Goal: Information Seeking & Learning: Get advice/opinions

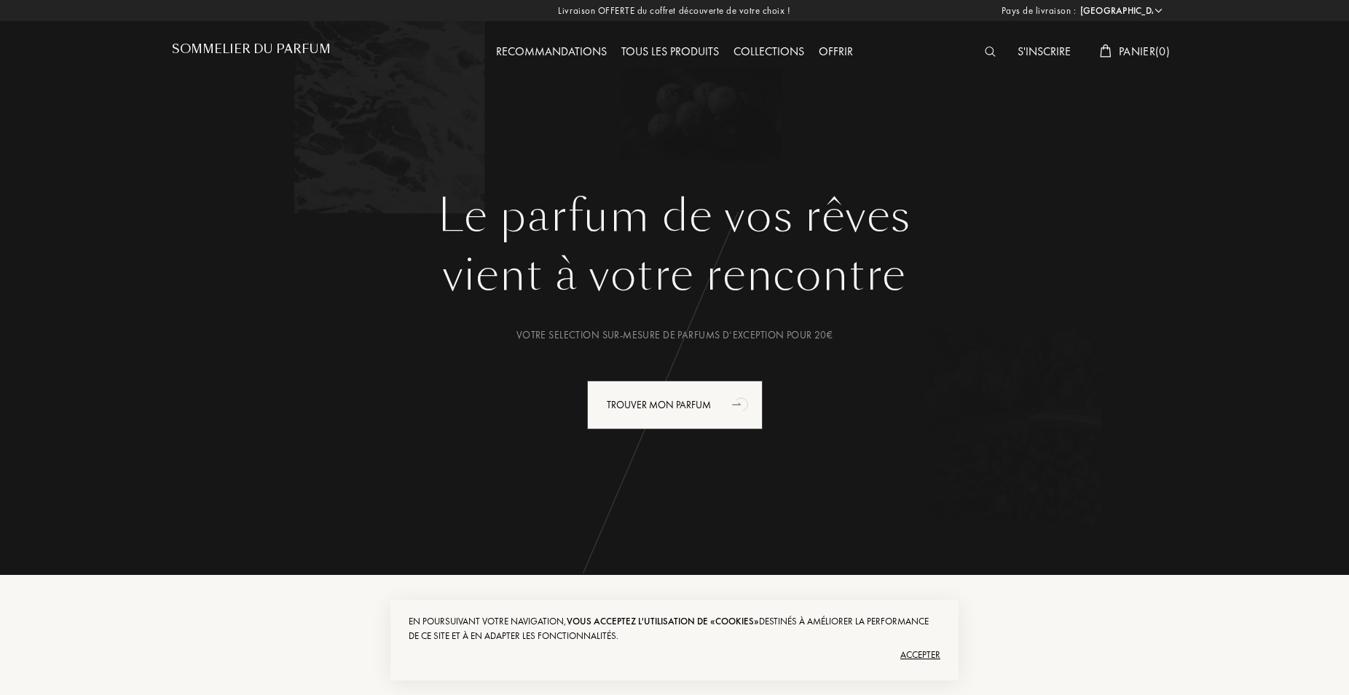
select select "FR"
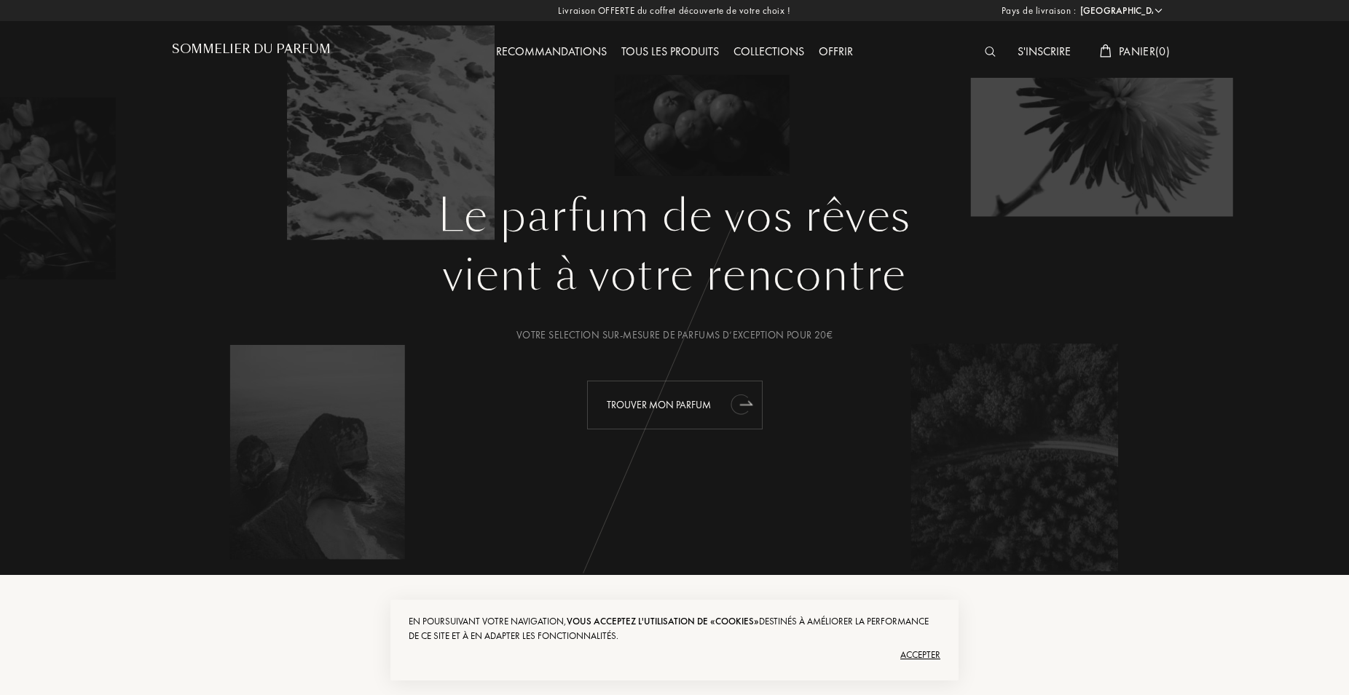
click at [633, 404] on div "Trouver mon parfum" at bounding box center [675, 405] width 176 height 49
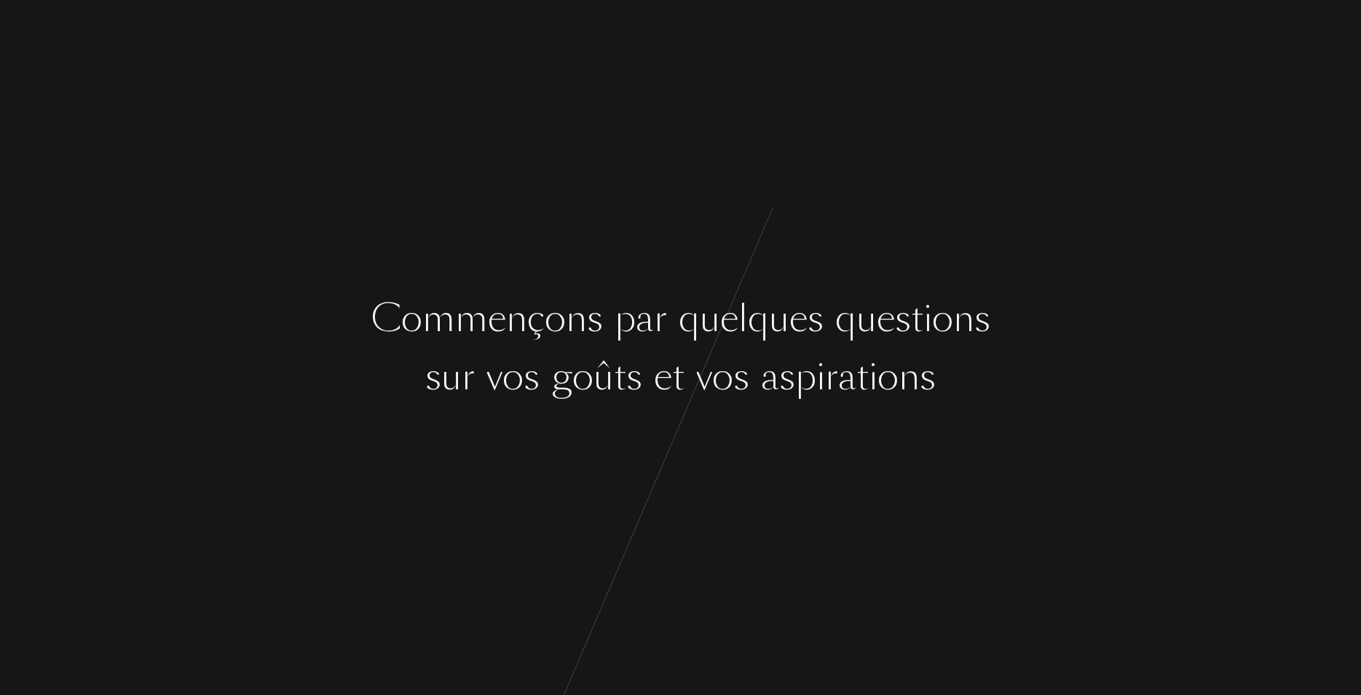
click at [641, 355] on div "s" at bounding box center [634, 377] width 16 height 55
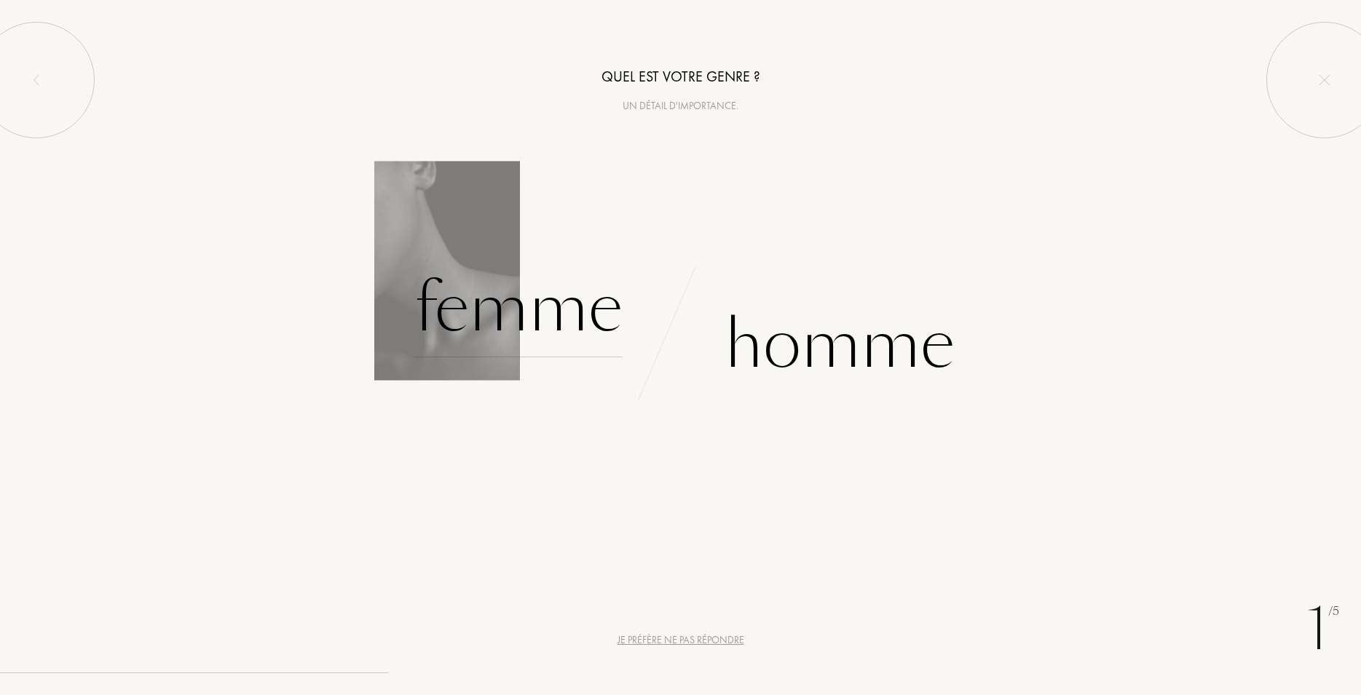
click at [532, 319] on div "Femme" at bounding box center [518, 308] width 208 height 98
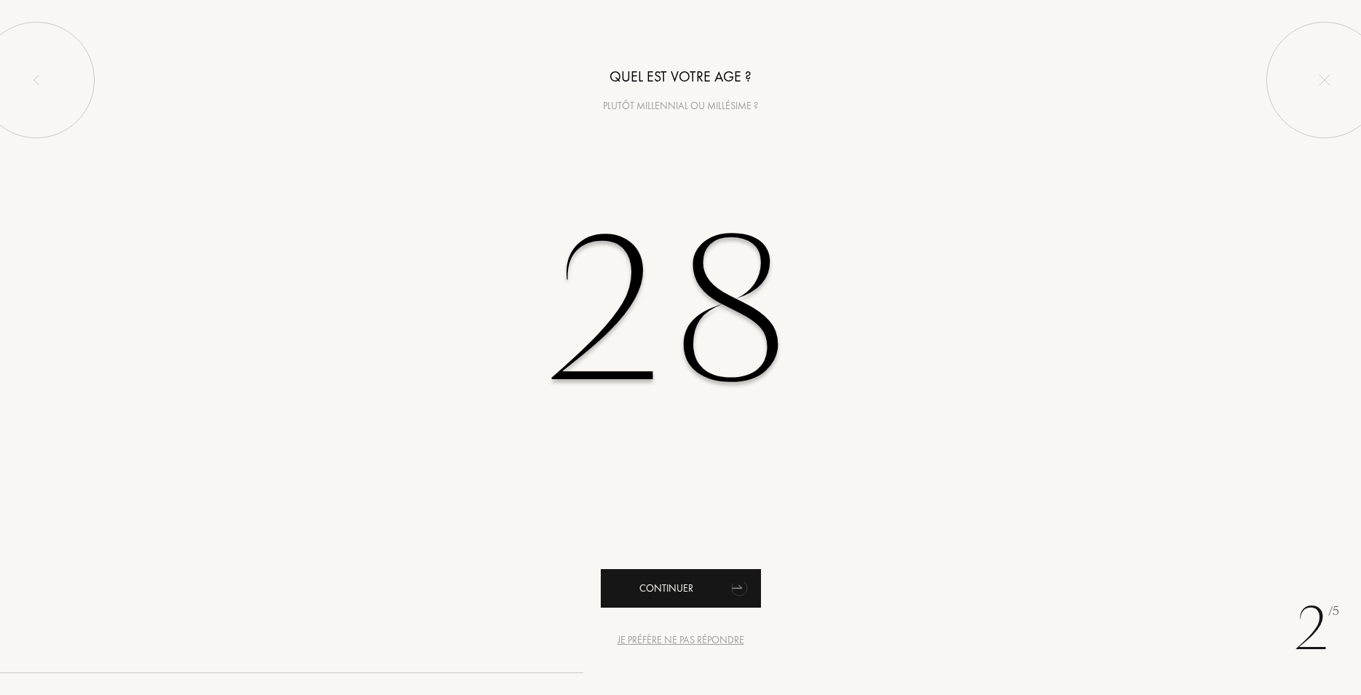
type input "28"
click at [661, 591] on div "Continuer" at bounding box center [681, 589] width 160 height 39
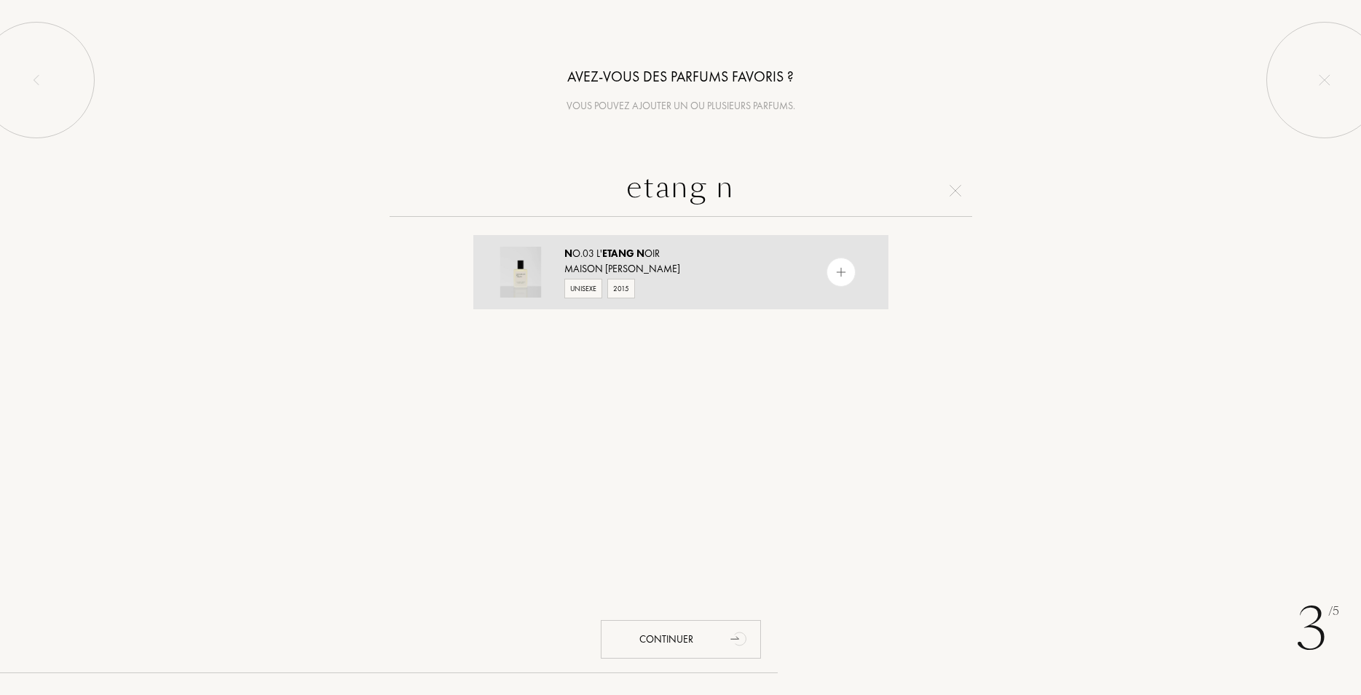
type input "etang n"
click at [555, 256] on div "N o.03 L' Etang N oir Maison Louis Marie Unisexe 2015" at bounding box center [680, 272] width 415 height 74
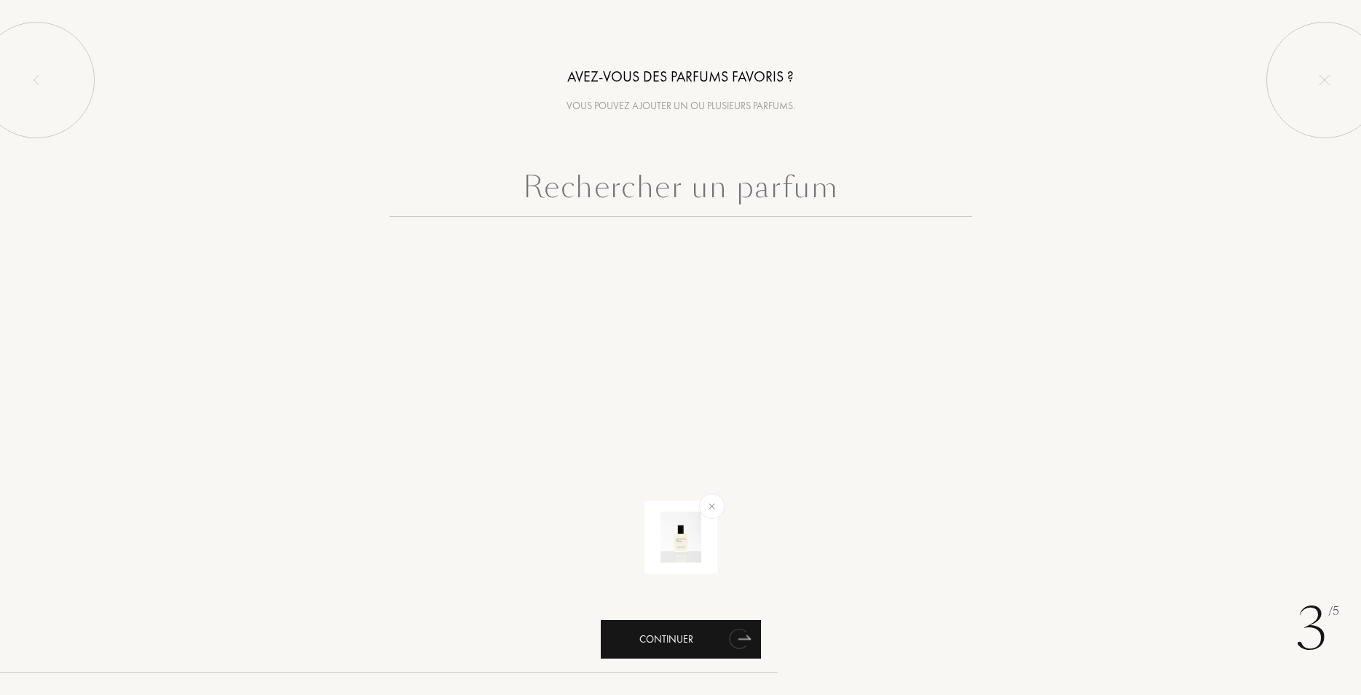
click at [687, 637] on div "Continuer" at bounding box center [681, 639] width 160 height 39
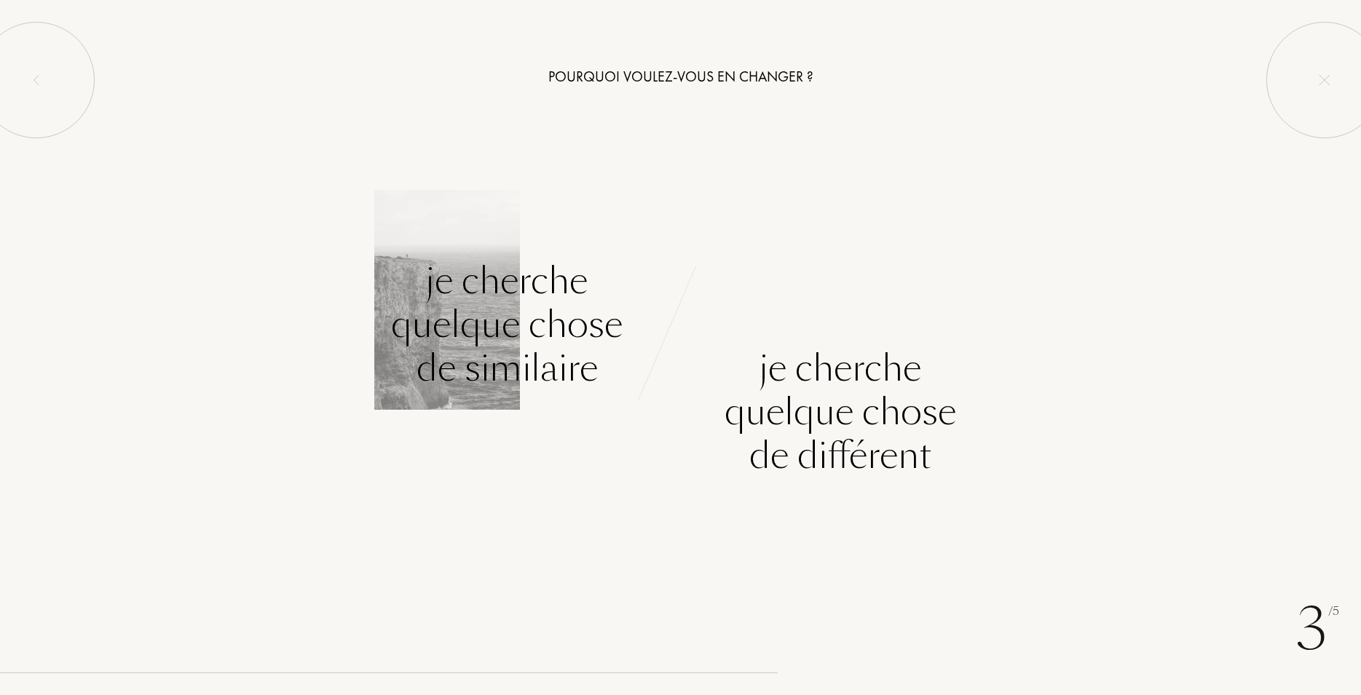
click at [550, 337] on div "Je cherche quelque chose de similaire" at bounding box center [507, 324] width 232 height 131
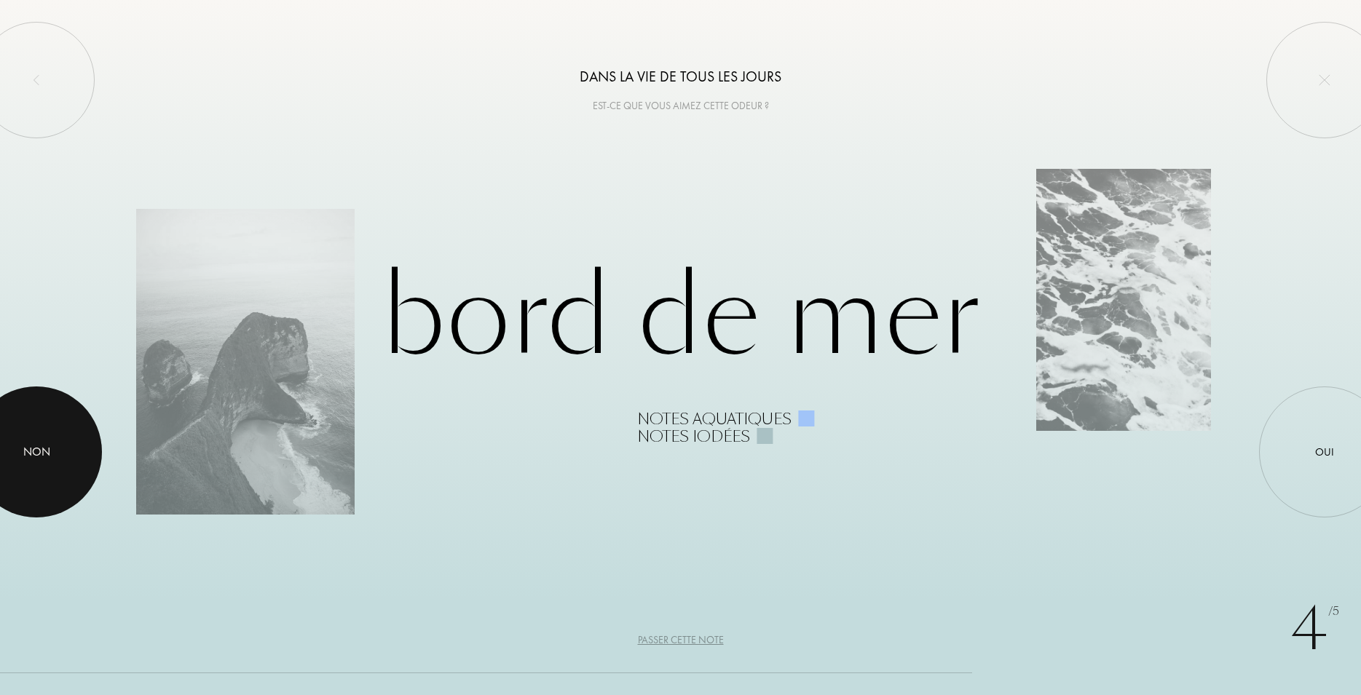
click at [56, 465] on div at bounding box center [36, 452] width 131 height 131
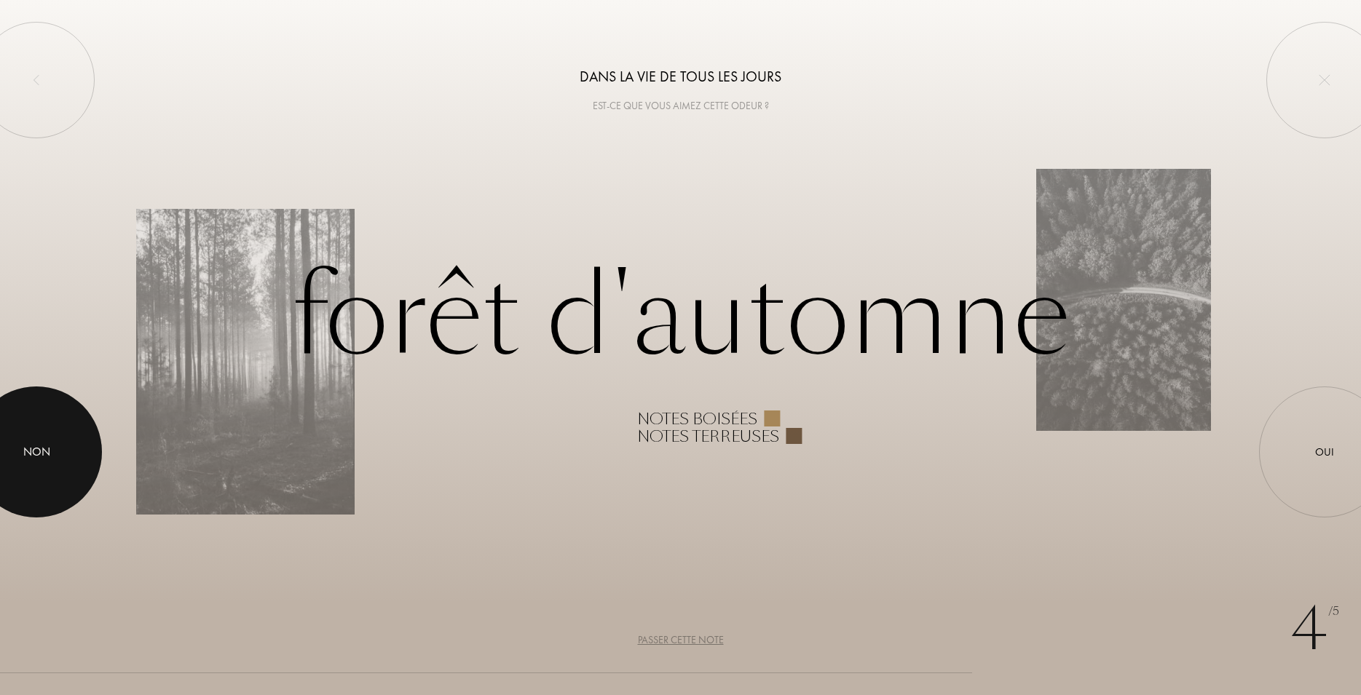
click at [80, 465] on div at bounding box center [36, 452] width 131 height 131
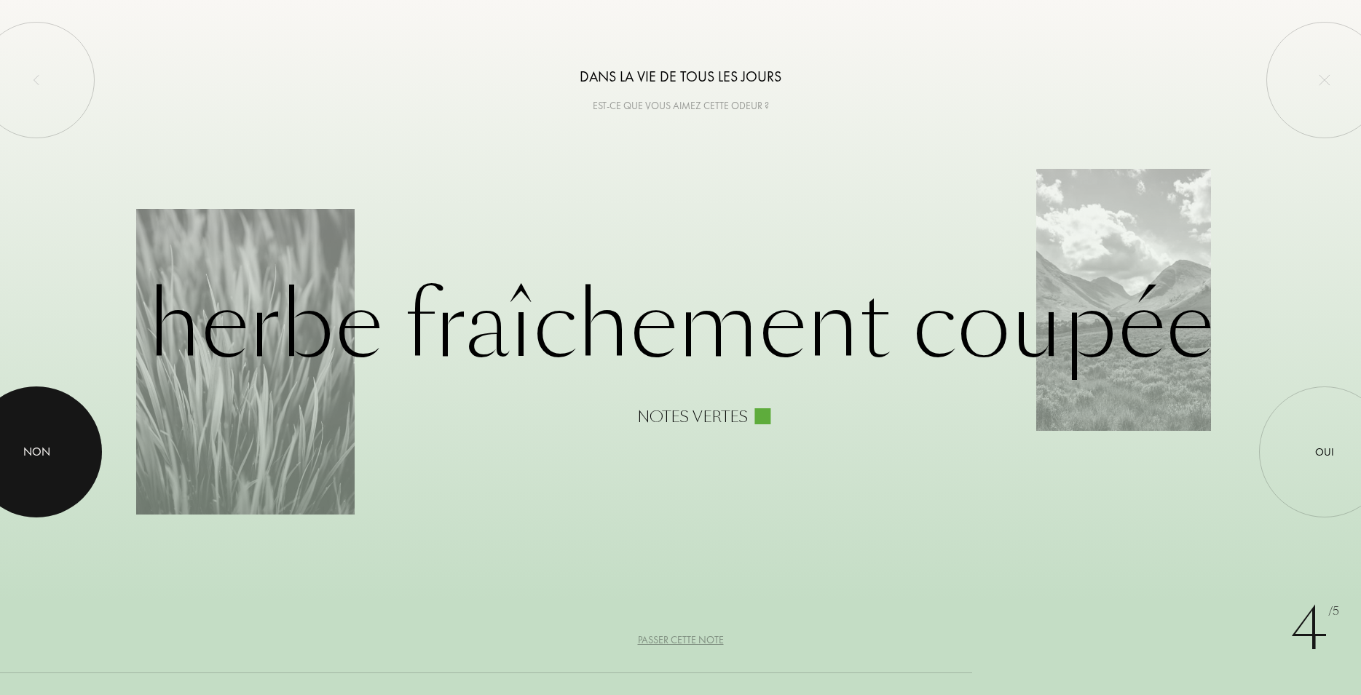
click at [94, 445] on div at bounding box center [36, 452] width 131 height 131
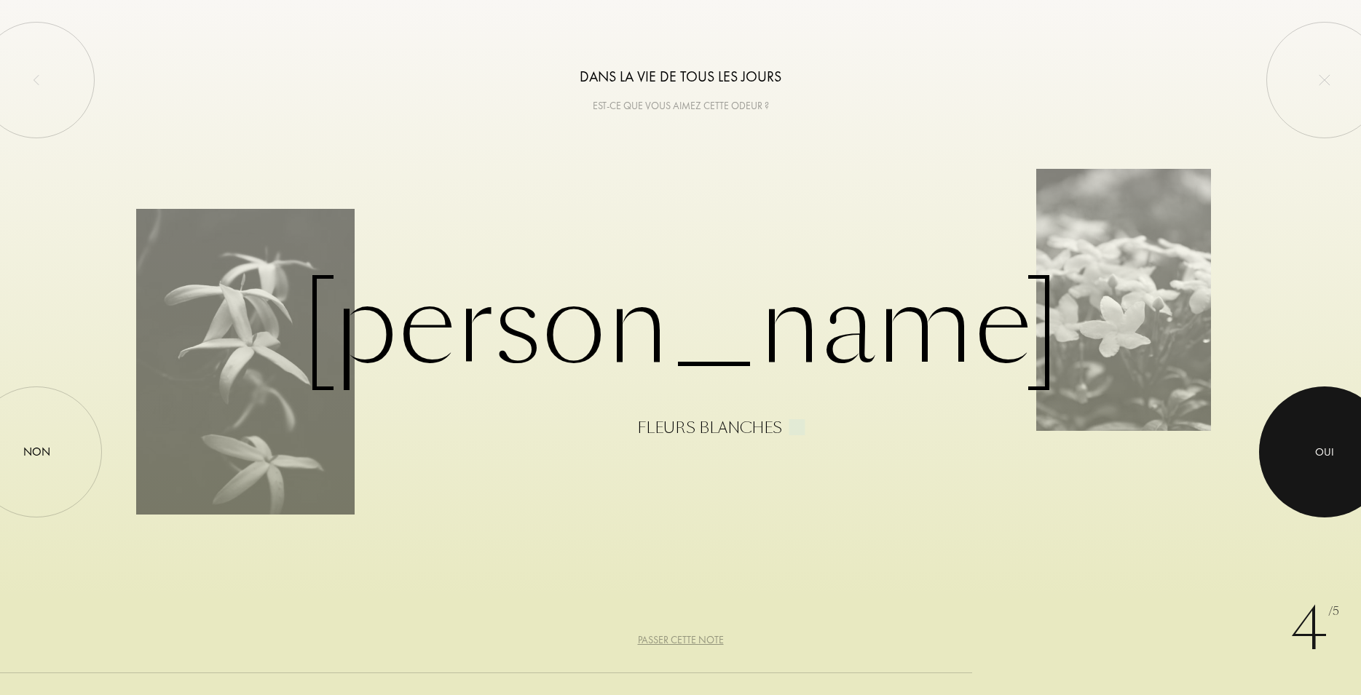
click at [1292, 410] on div "Oui" at bounding box center [1324, 452] width 131 height 131
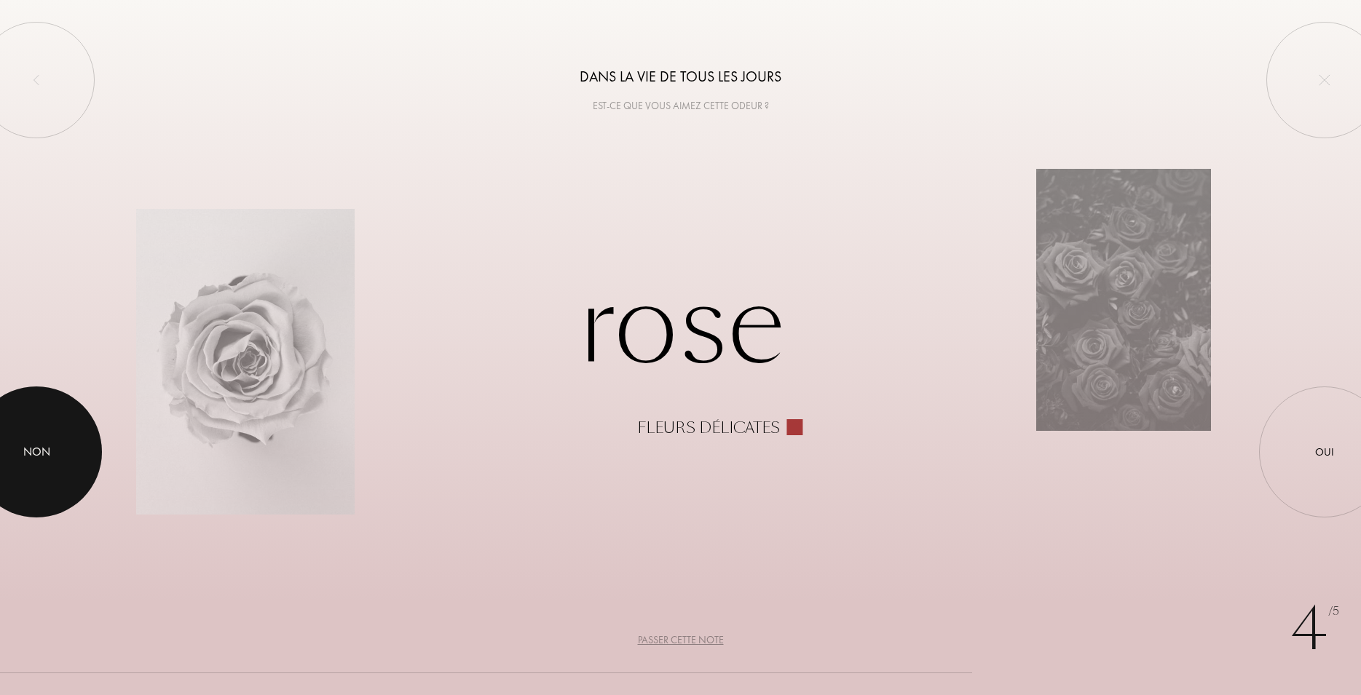
click at [42, 465] on div at bounding box center [36, 452] width 131 height 131
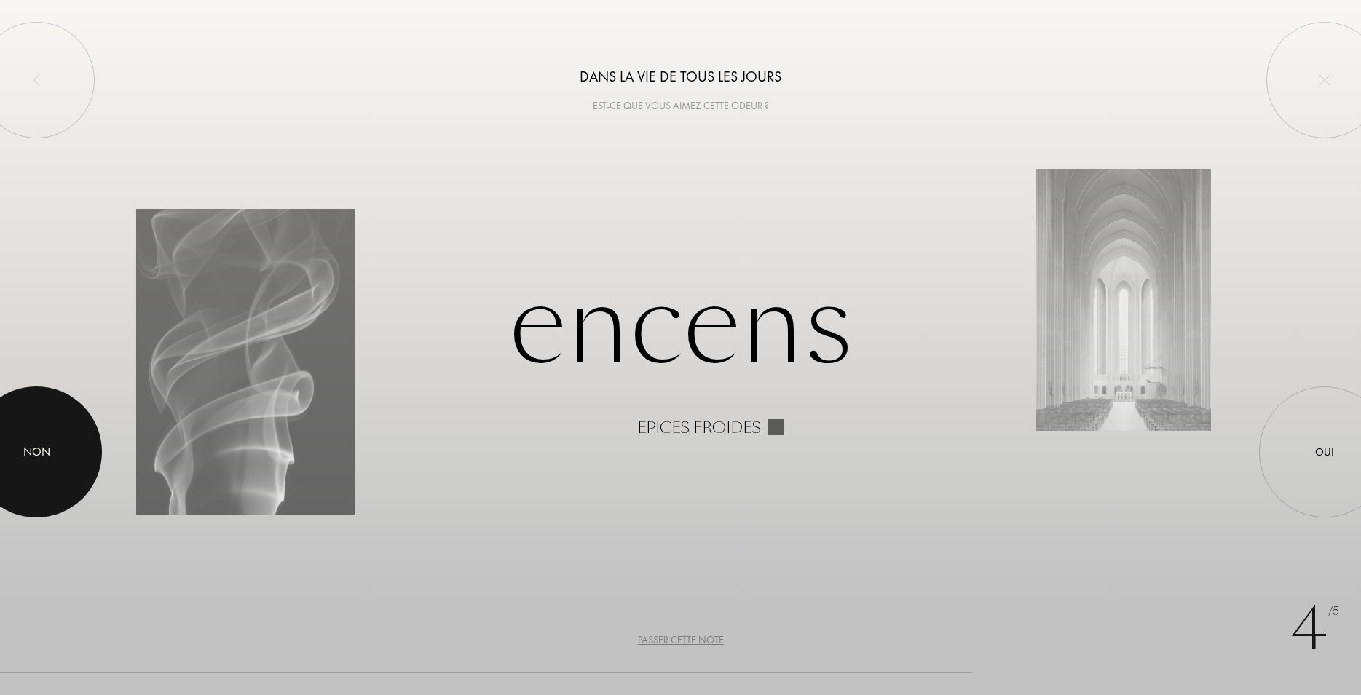
click at [39, 440] on div at bounding box center [36, 452] width 131 height 131
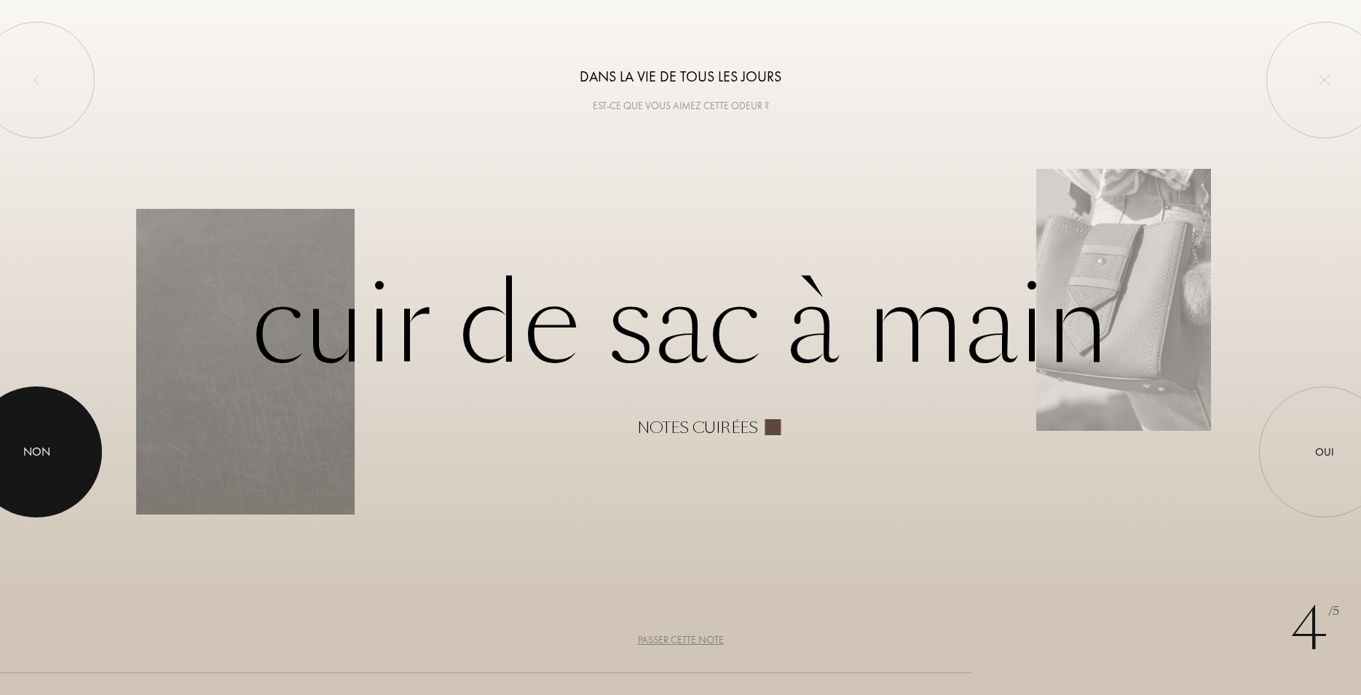
click at [55, 440] on div at bounding box center [36, 452] width 131 height 131
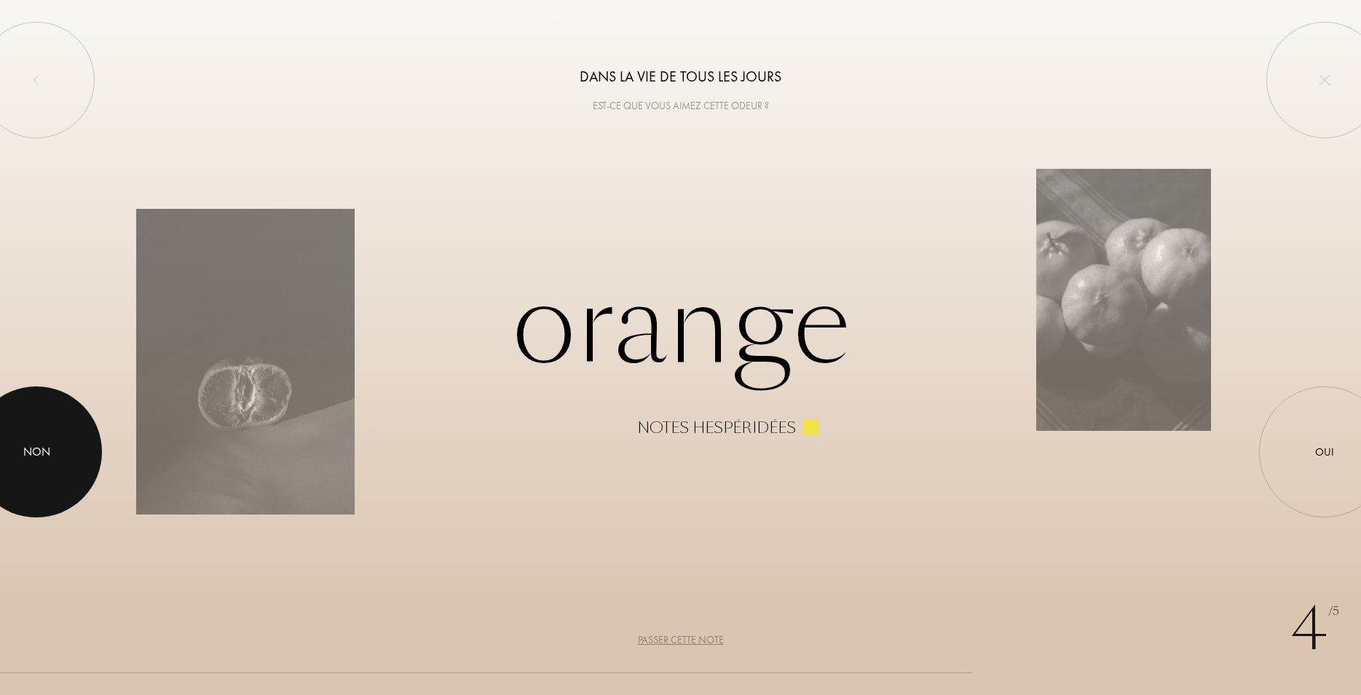
click at [63, 446] on div at bounding box center [36, 452] width 131 height 131
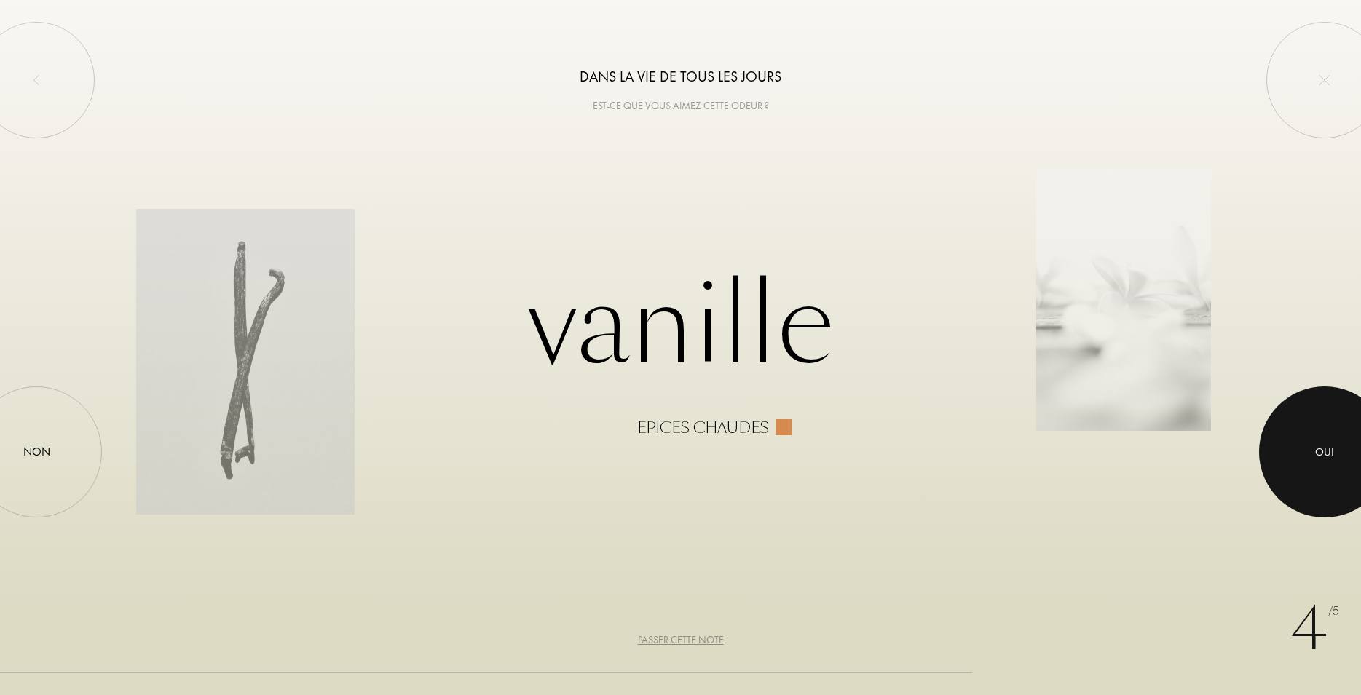
click at [1348, 427] on div "Oui" at bounding box center [1324, 452] width 131 height 131
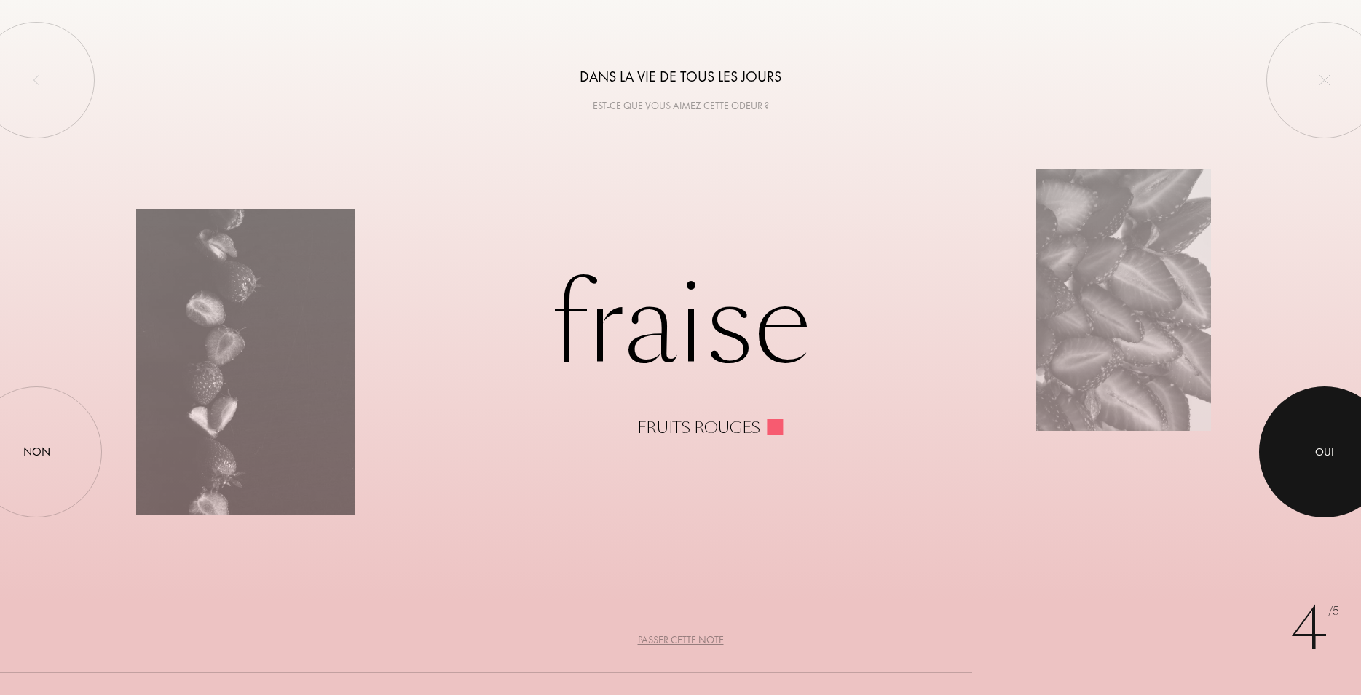
click at [1317, 435] on div at bounding box center [1324, 452] width 131 height 131
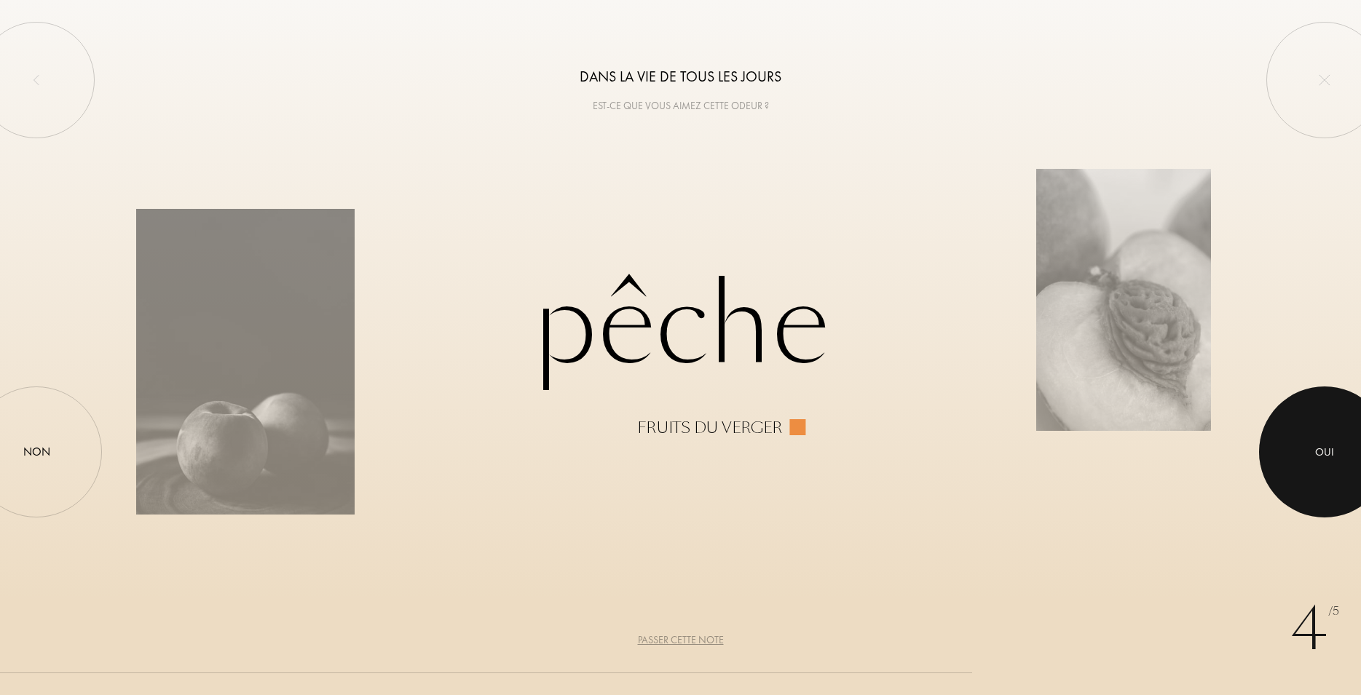
click at [1340, 399] on div "Oui" at bounding box center [1324, 452] width 131 height 131
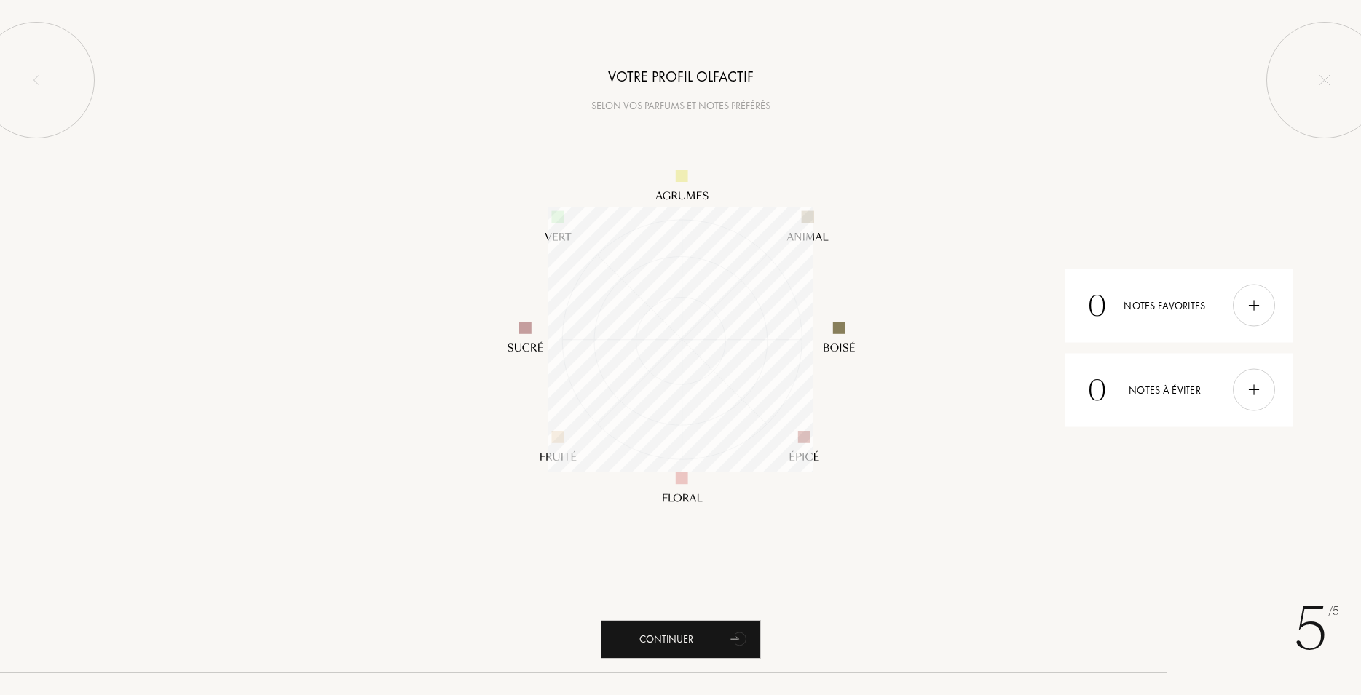
scroll to position [266, 266]
click at [697, 637] on div "Continuer" at bounding box center [681, 639] width 160 height 39
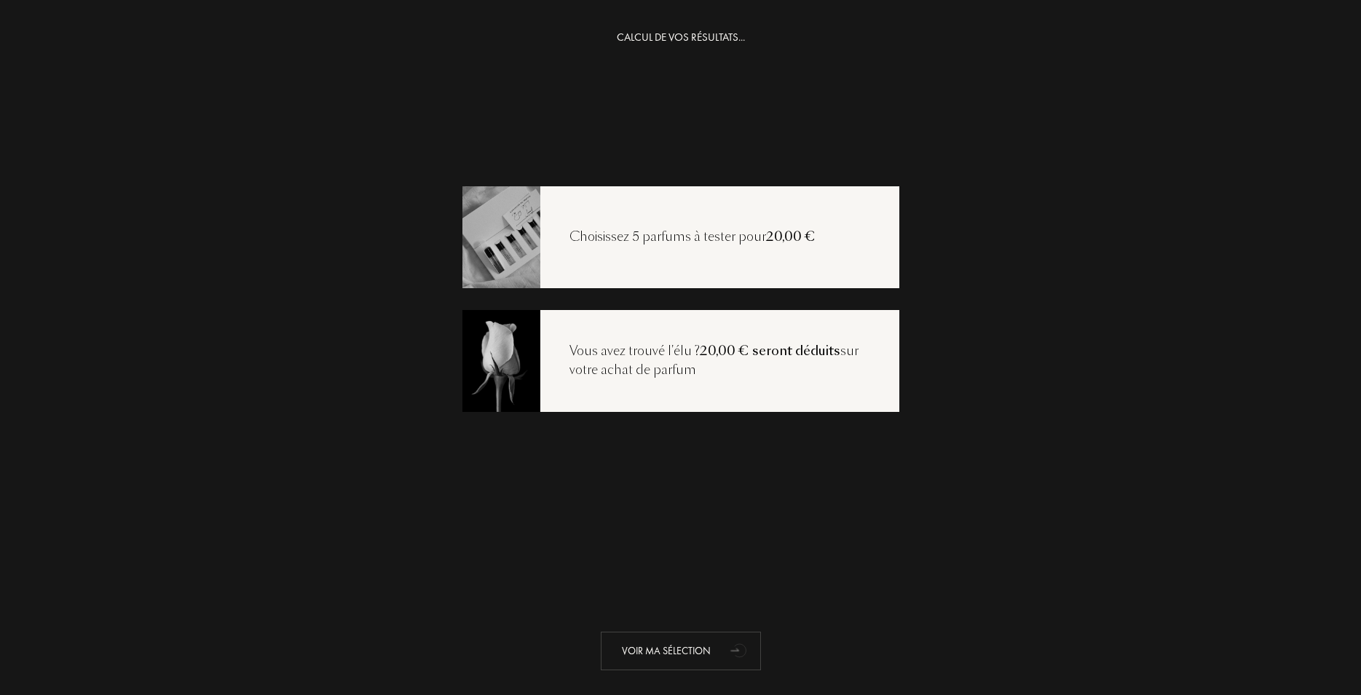
click at [702, 661] on div "Voir ma sélection" at bounding box center [681, 651] width 160 height 39
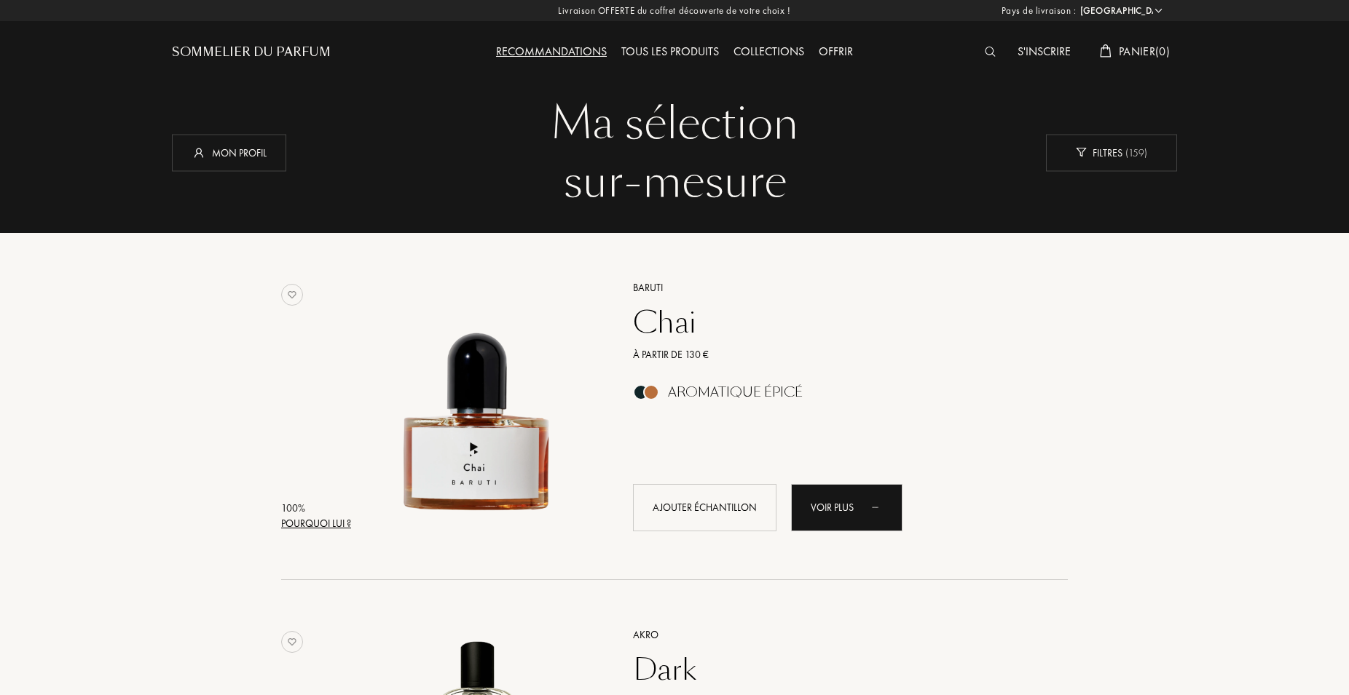
select select "FR"
click at [285, 52] on div "Sommelier du Parfum" at bounding box center [251, 52] width 159 height 17
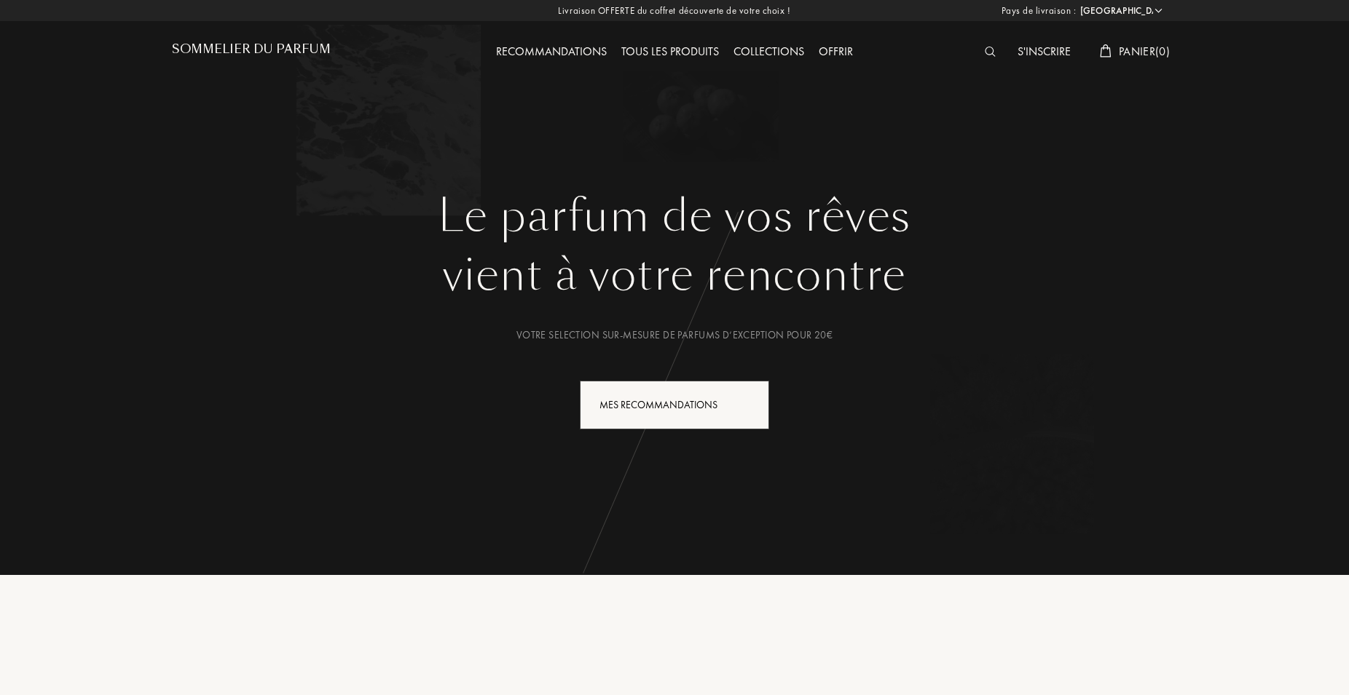
select select "FR"
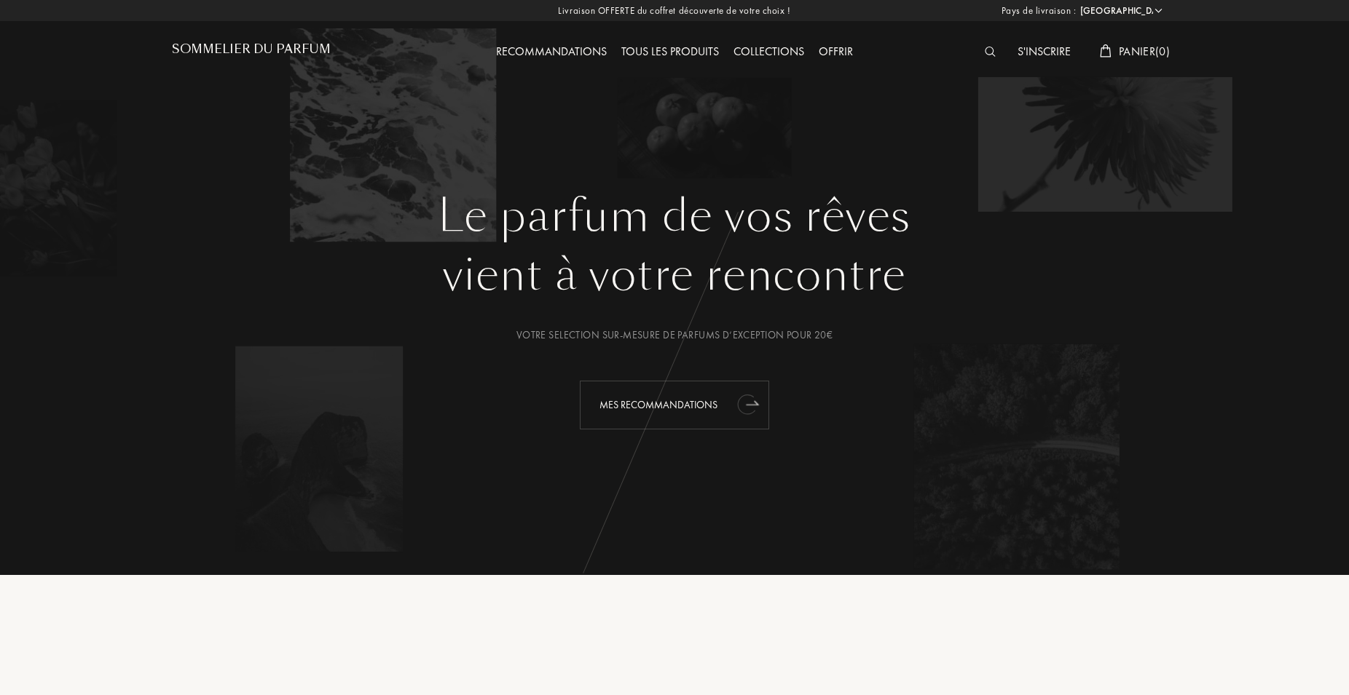
click at [717, 405] on div "Mes Recommandations" at bounding box center [674, 405] width 189 height 49
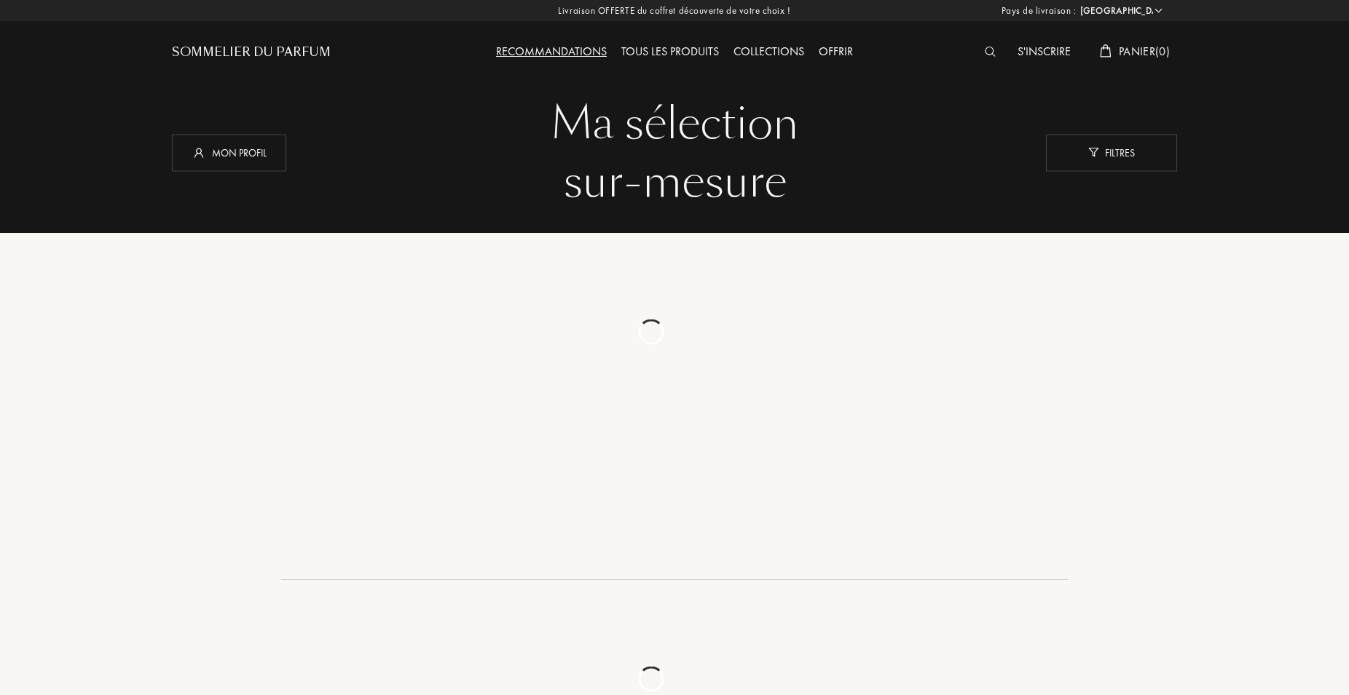
select select "FR"
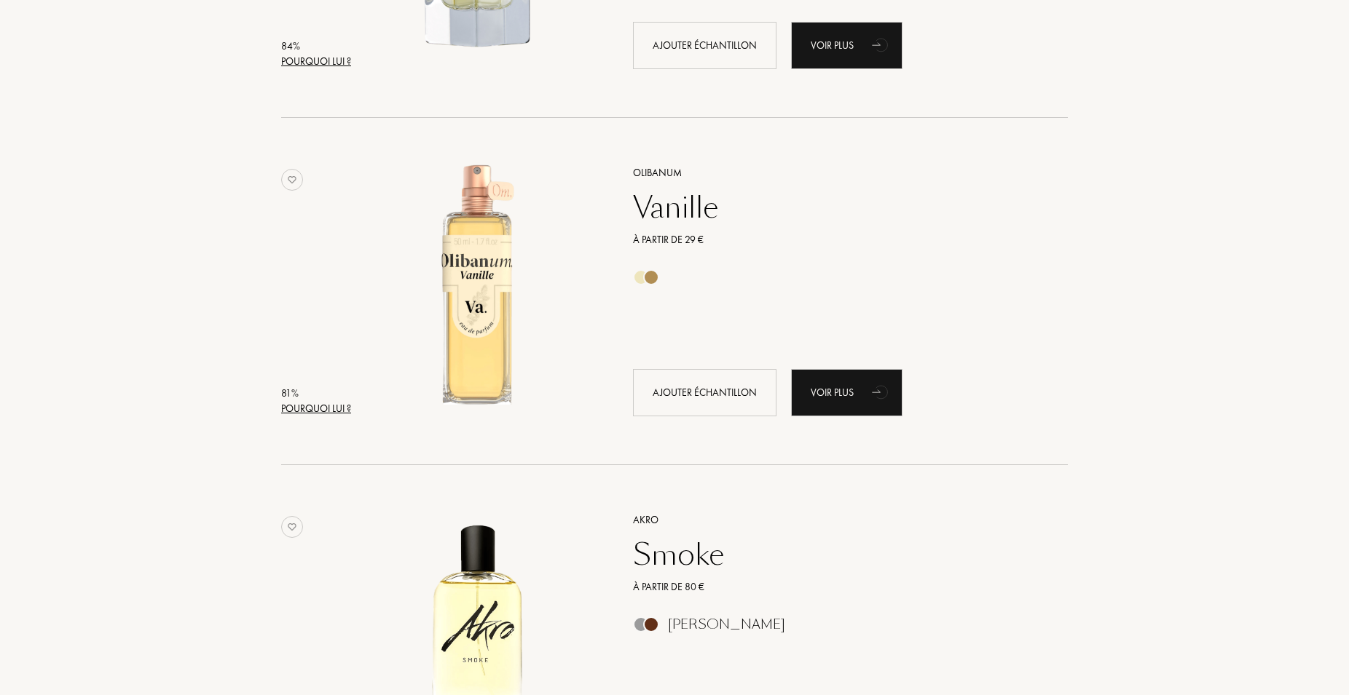
scroll to position [3574, 0]
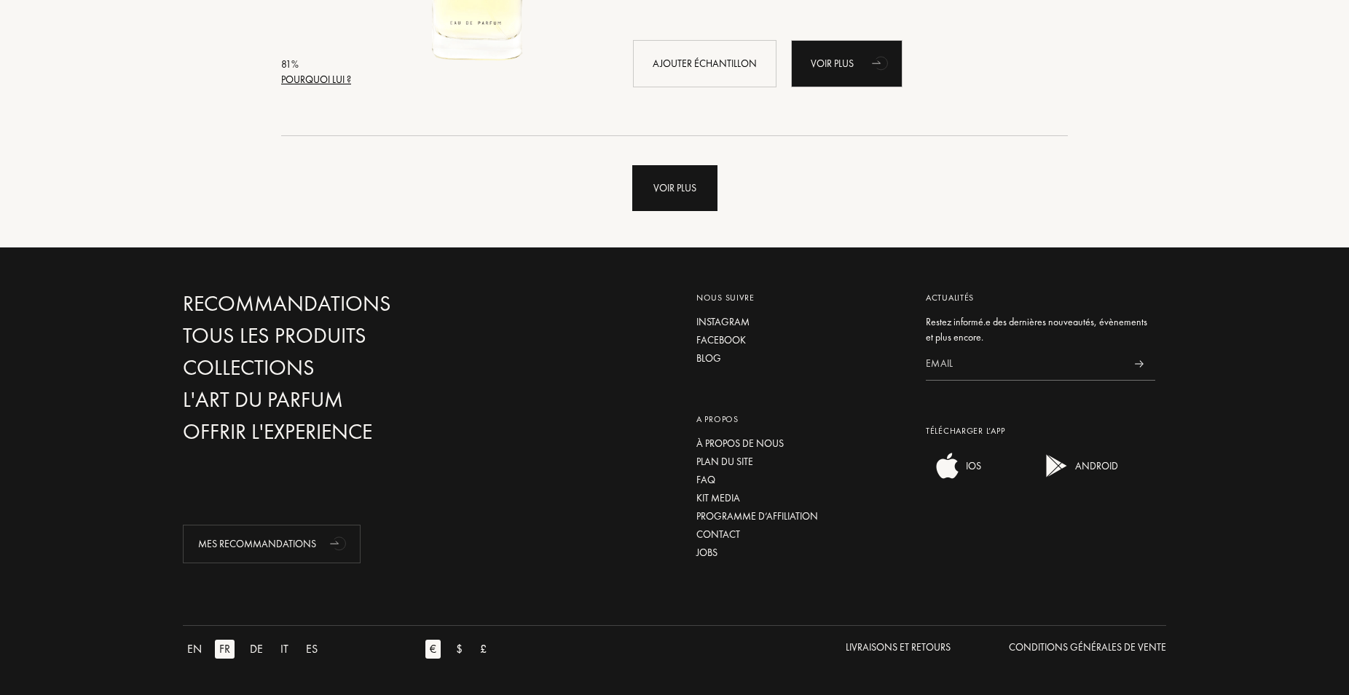
click at [684, 187] on div "Voir plus" at bounding box center [674, 188] width 85 height 46
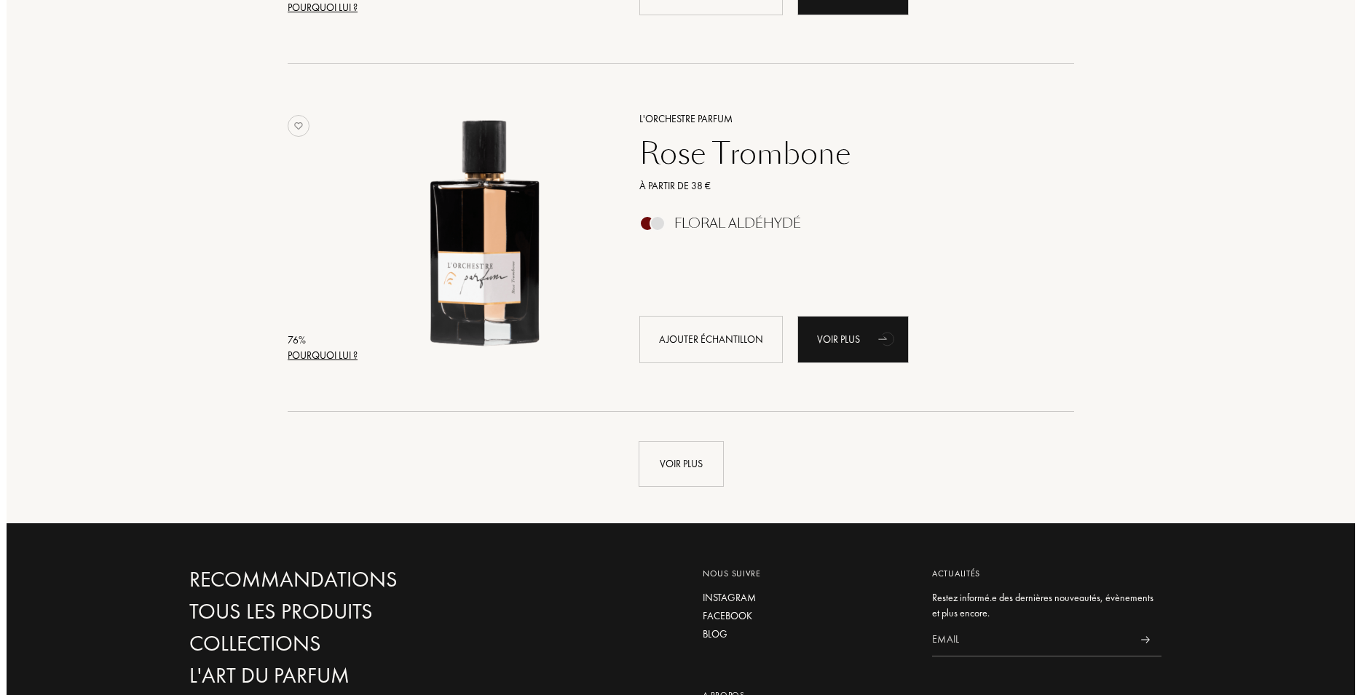
scroll to position [6700, 0]
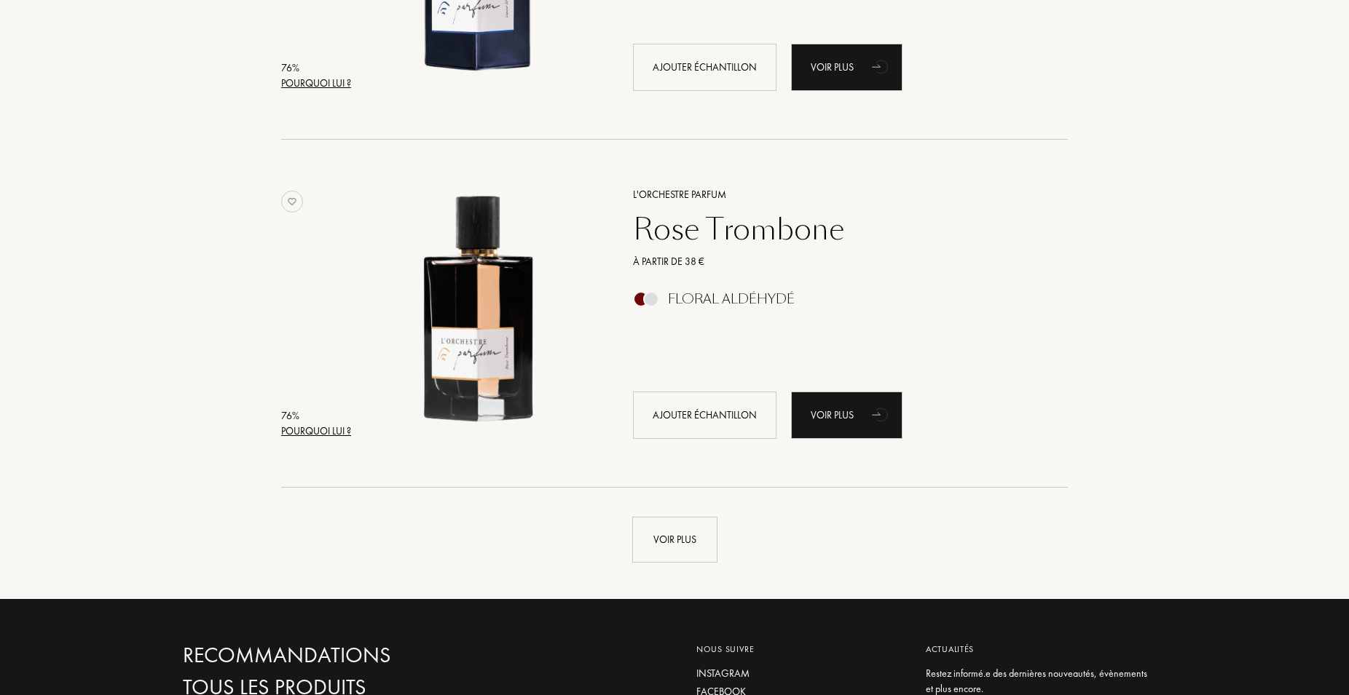
click at [311, 430] on div "Pourquoi lui ?" at bounding box center [316, 431] width 70 height 15
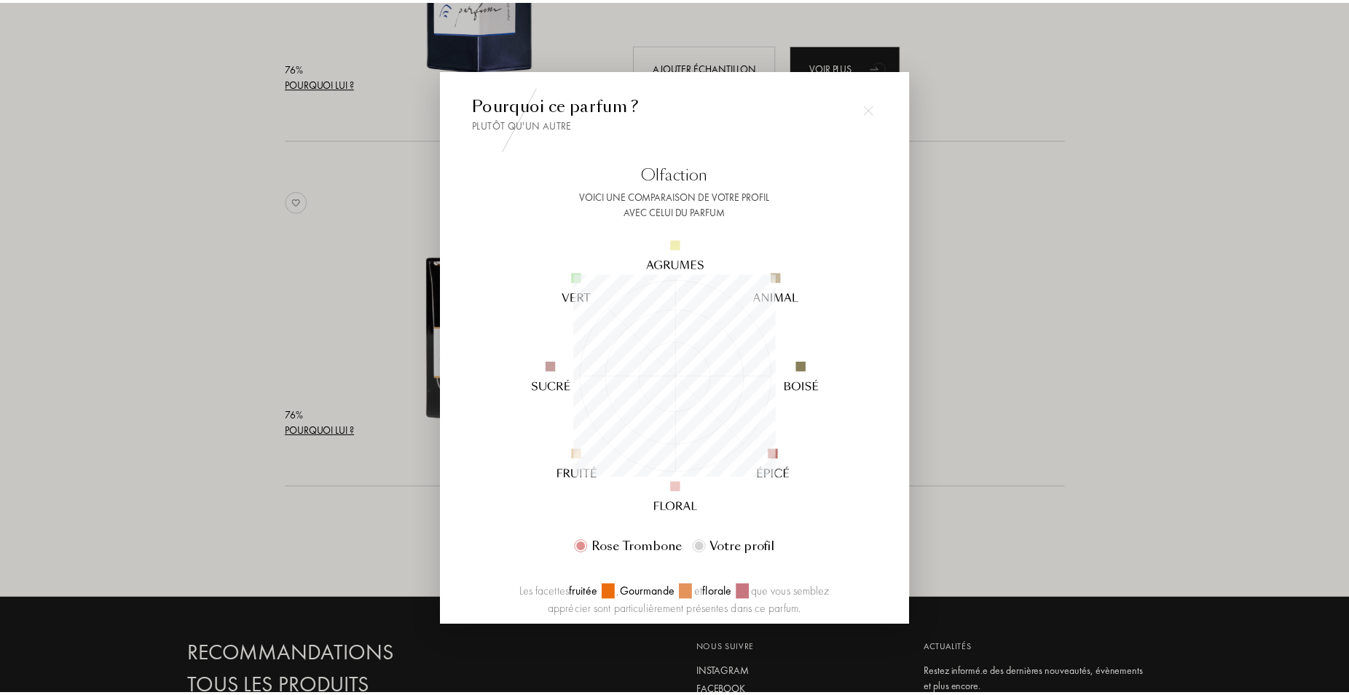
scroll to position [204, 204]
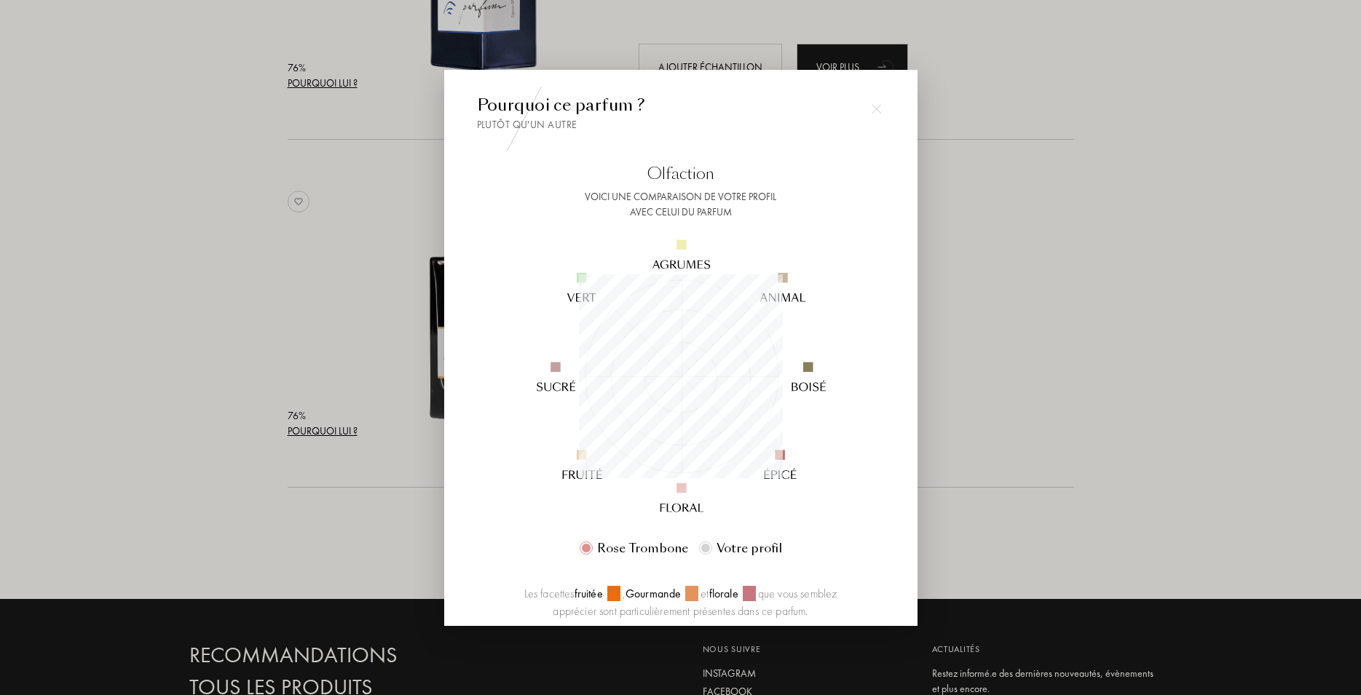
click at [1027, 267] on div at bounding box center [680, 347] width 1361 height 695
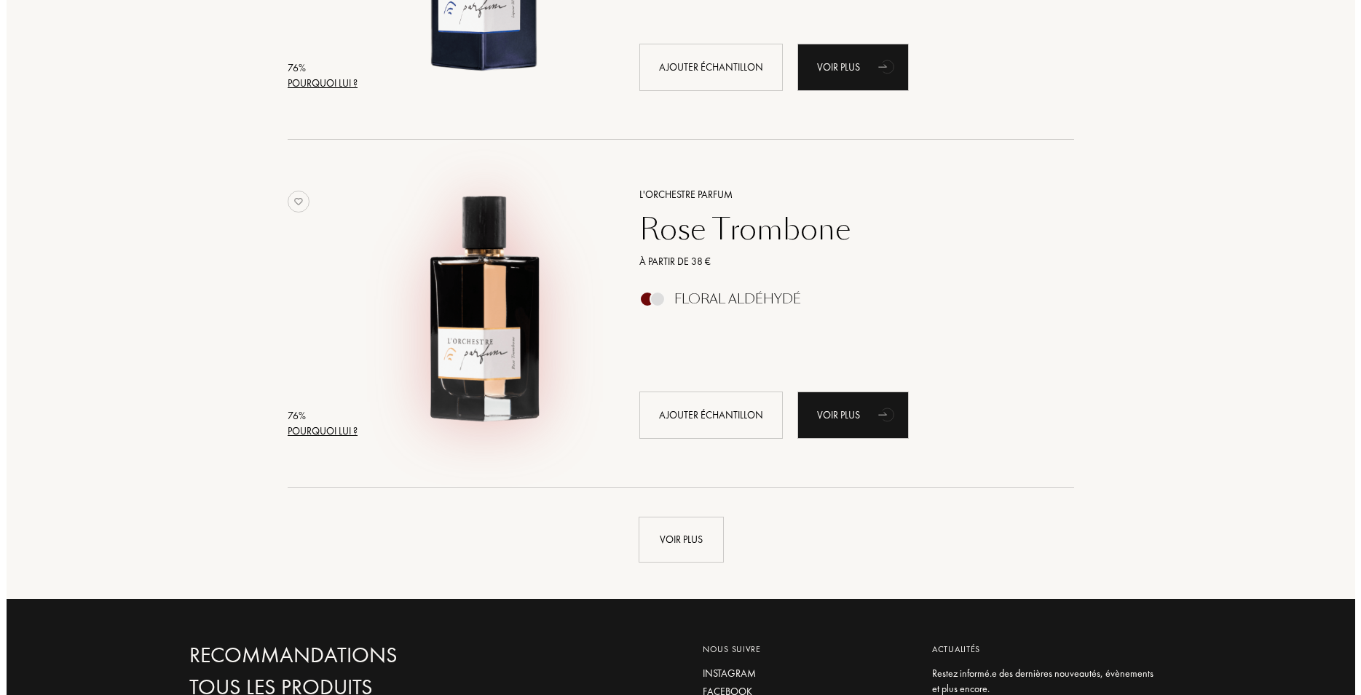
scroll to position [6403, 0]
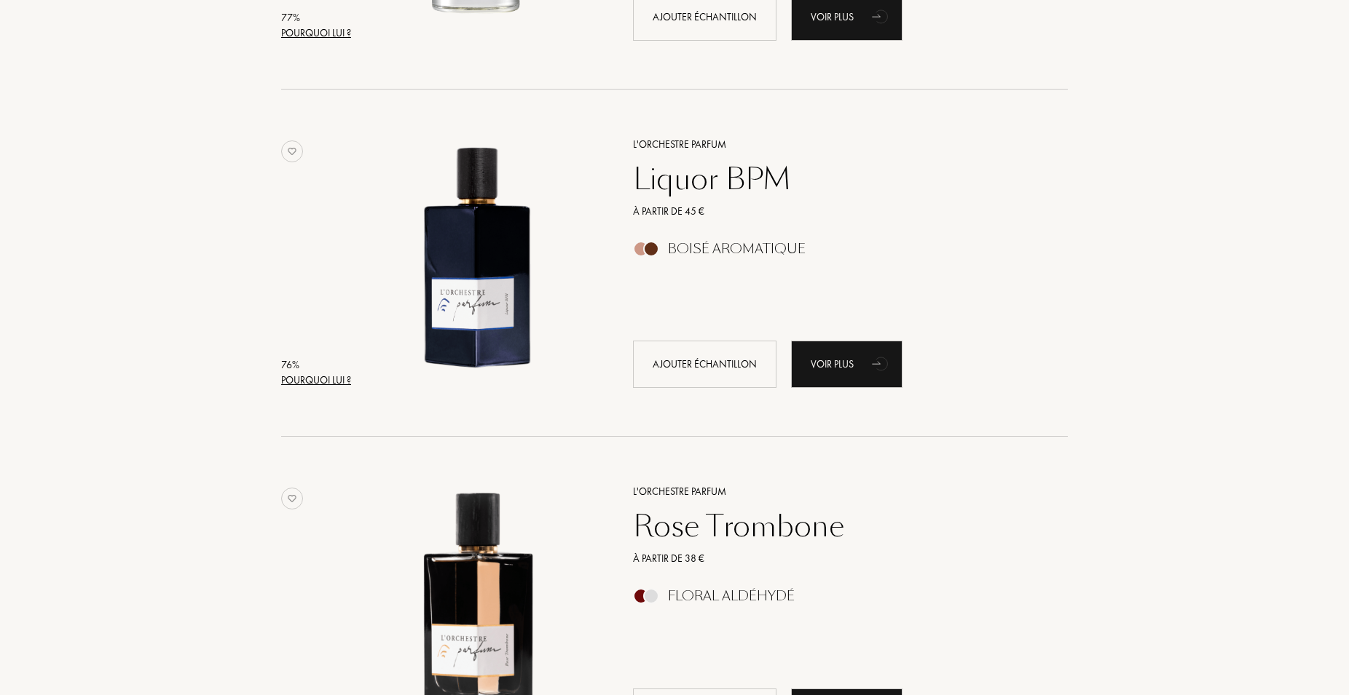
click at [348, 371] on div "76 %" at bounding box center [316, 365] width 70 height 15
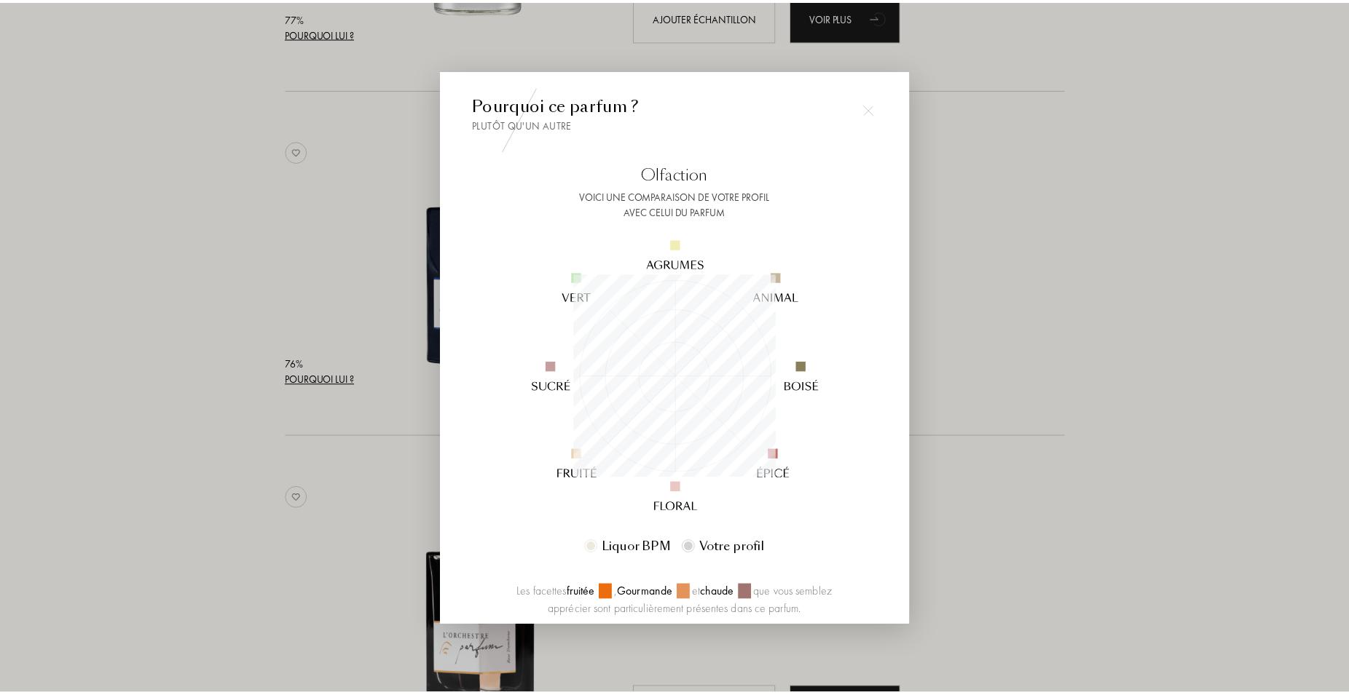
scroll to position [204, 204]
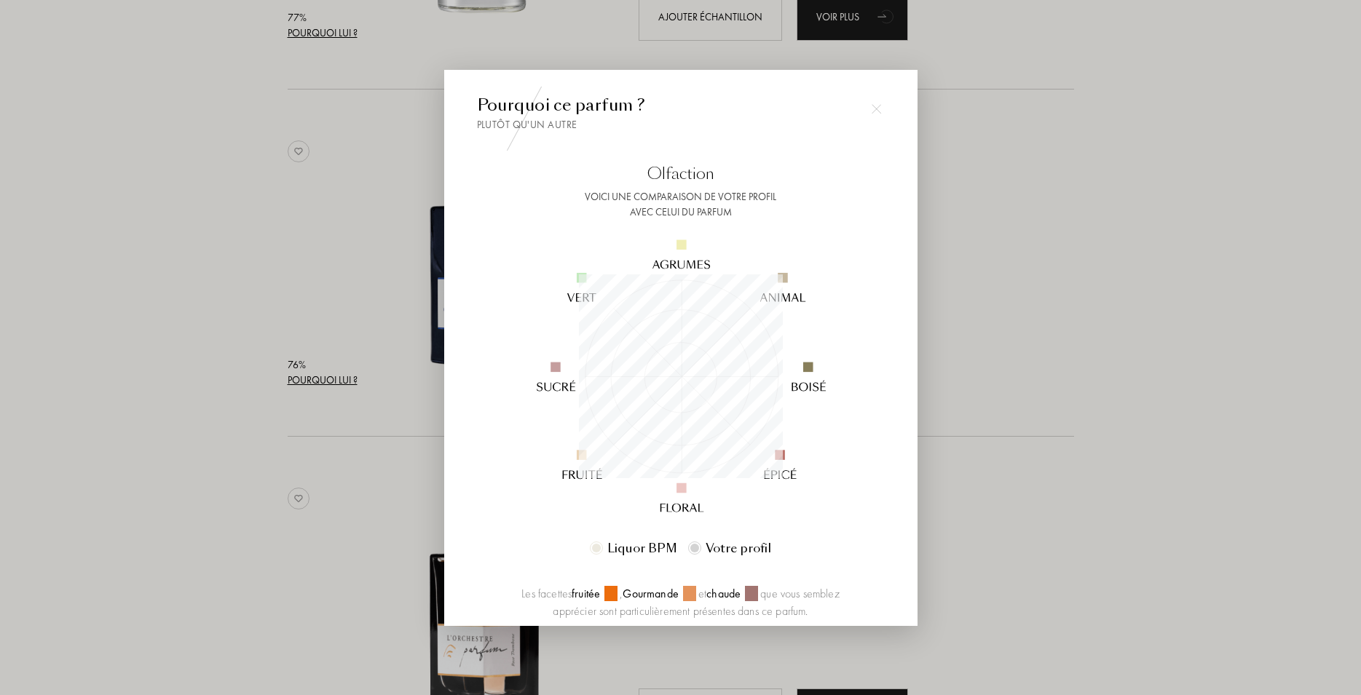
click at [862, 118] on div at bounding box center [876, 109] width 29 height 29
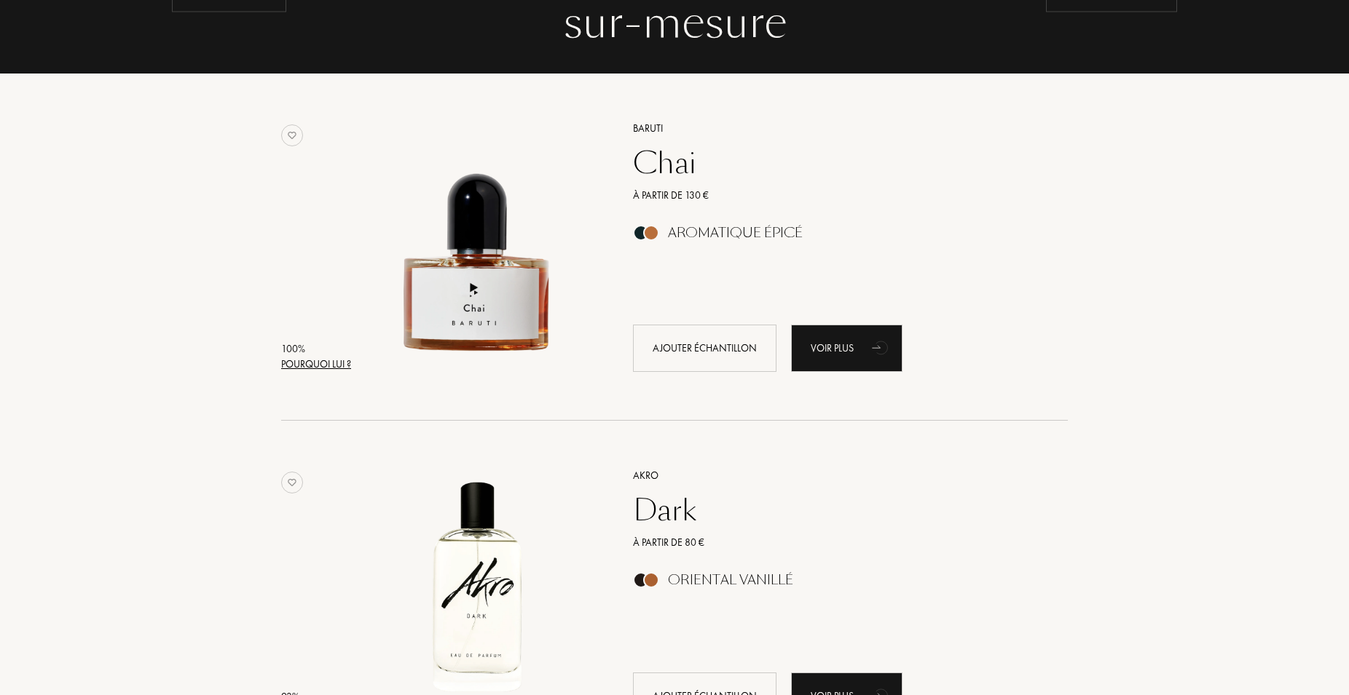
scroll to position [0, 0]
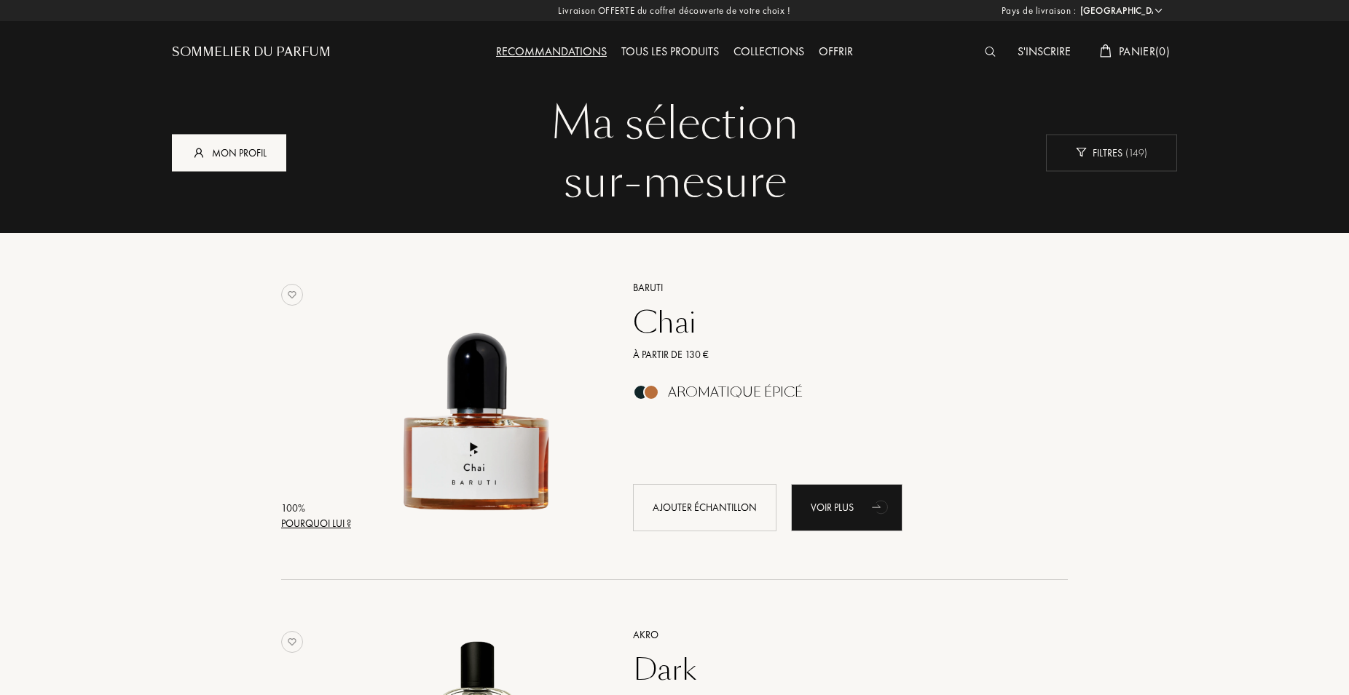
click at [265, 155] on div "Mon profil" at bounding box center [229, 152] width 114 height 37
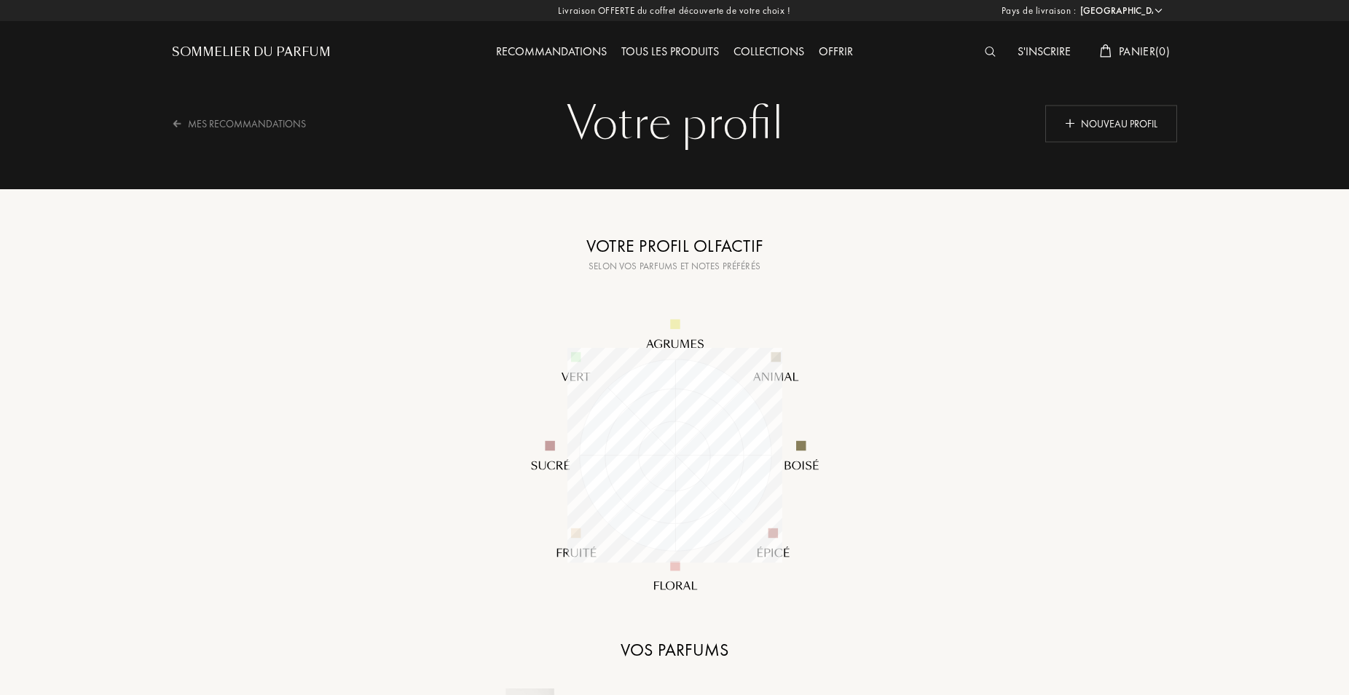
select select "FR"
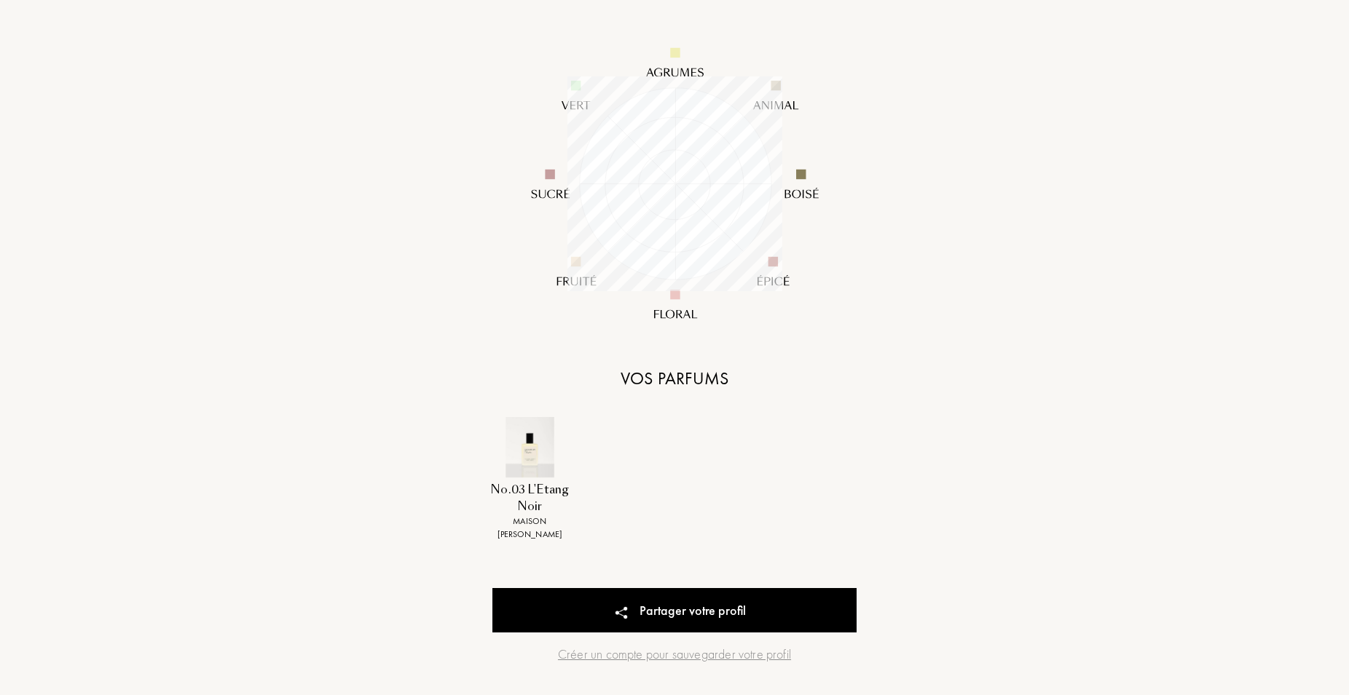
scroll to position [297, 0]
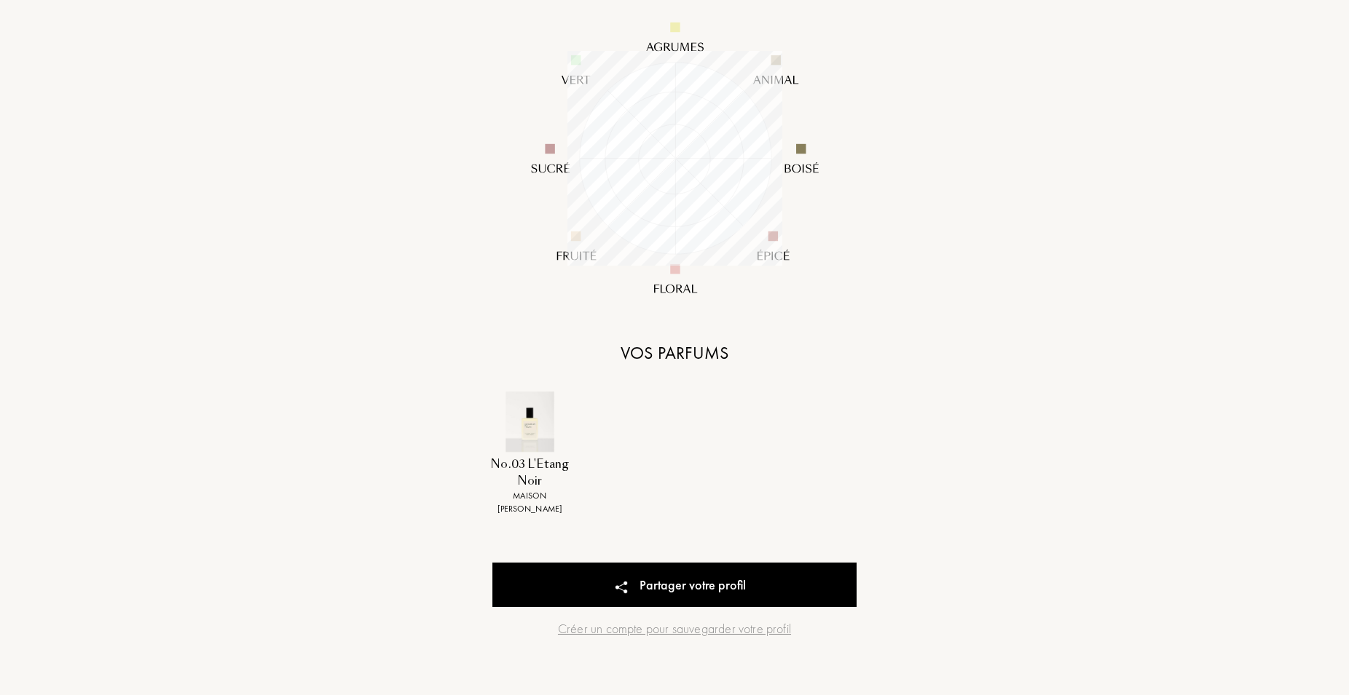
click at [529, 443] on img at bounding box center [530, 422] width 60 height 60
drag, startPoint x: 516, startPoint y: 470, endPoint x: 563, endPoint y: 481, distance: 48.6
click at [563, 481] on div "No.03 L'Etang Noir" at bounding box center [529, 473] width 91 height 33
click at [570, 486] on div "No.03 L'Etang Noir" at bounding box center [529, 473] width 91 height 33
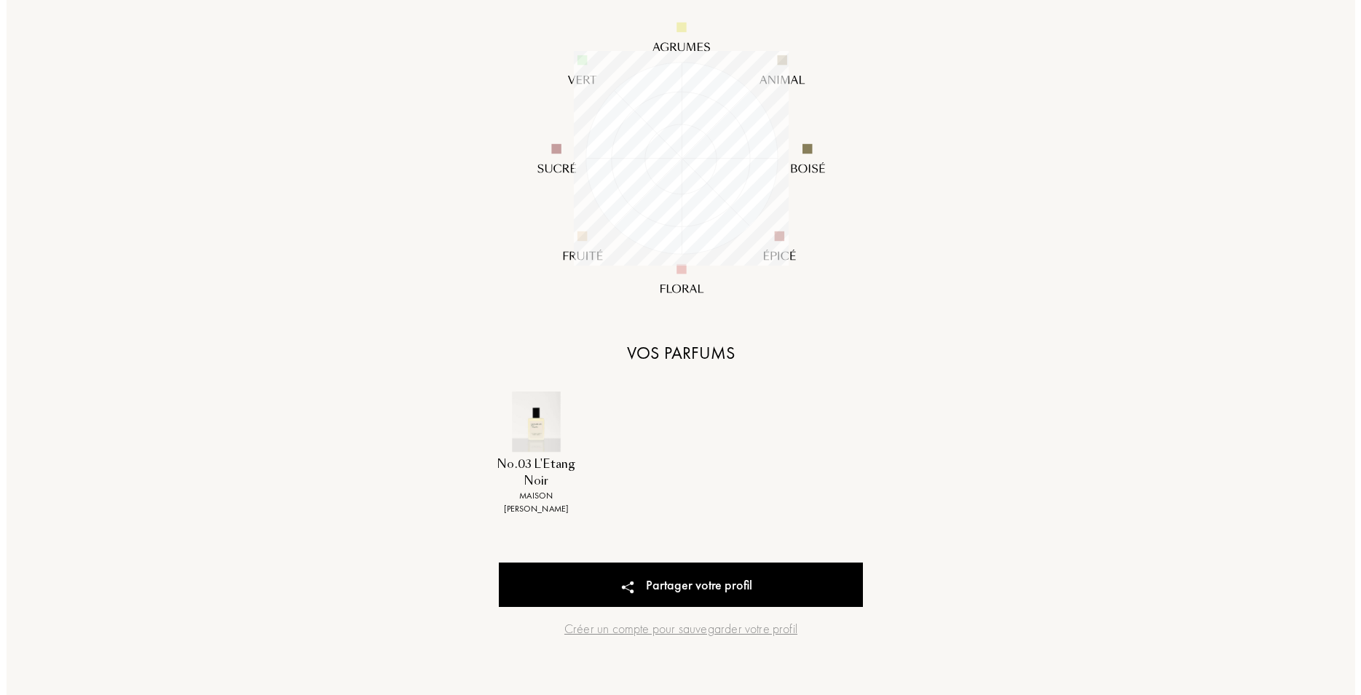
scroll to position [0, 0]
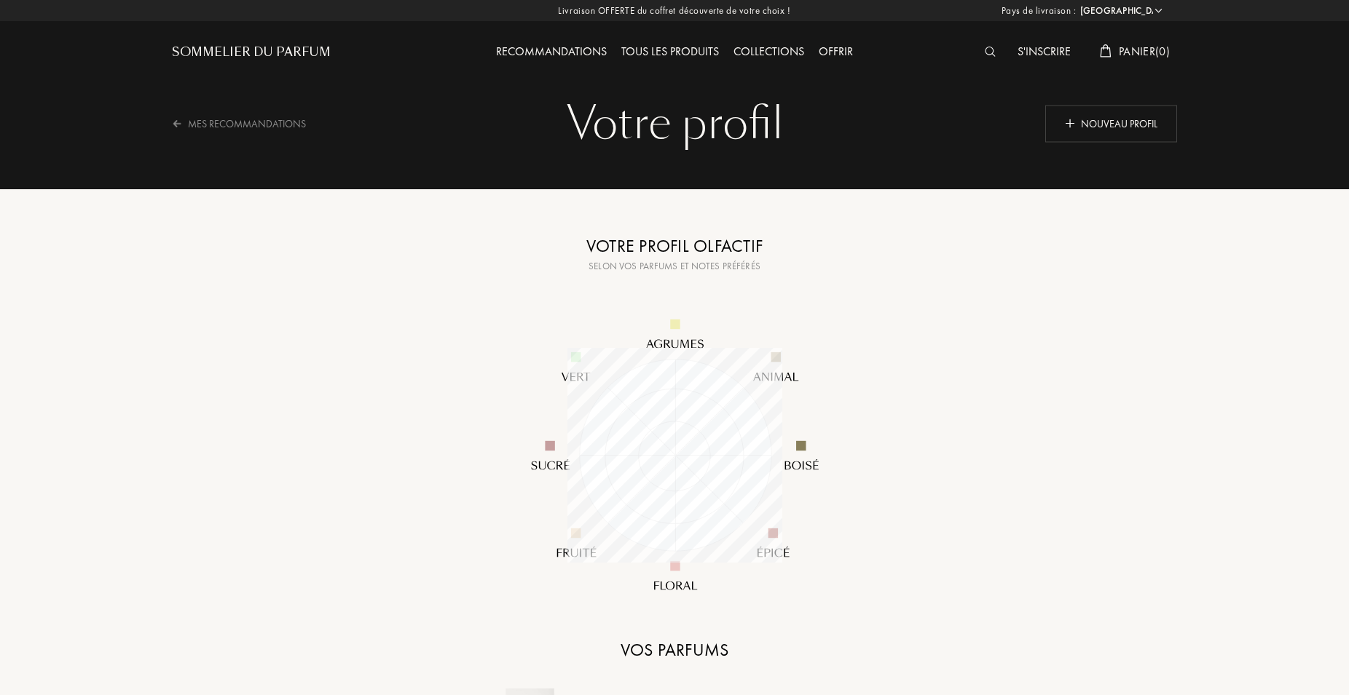
drag, startPoint x: 1001, startPoint y: 54, endPoint x: 982, endPoint y: 50, distance: 19.4
click at [1000, 54] on div at bounding box center [993, 52] width 33 height 19
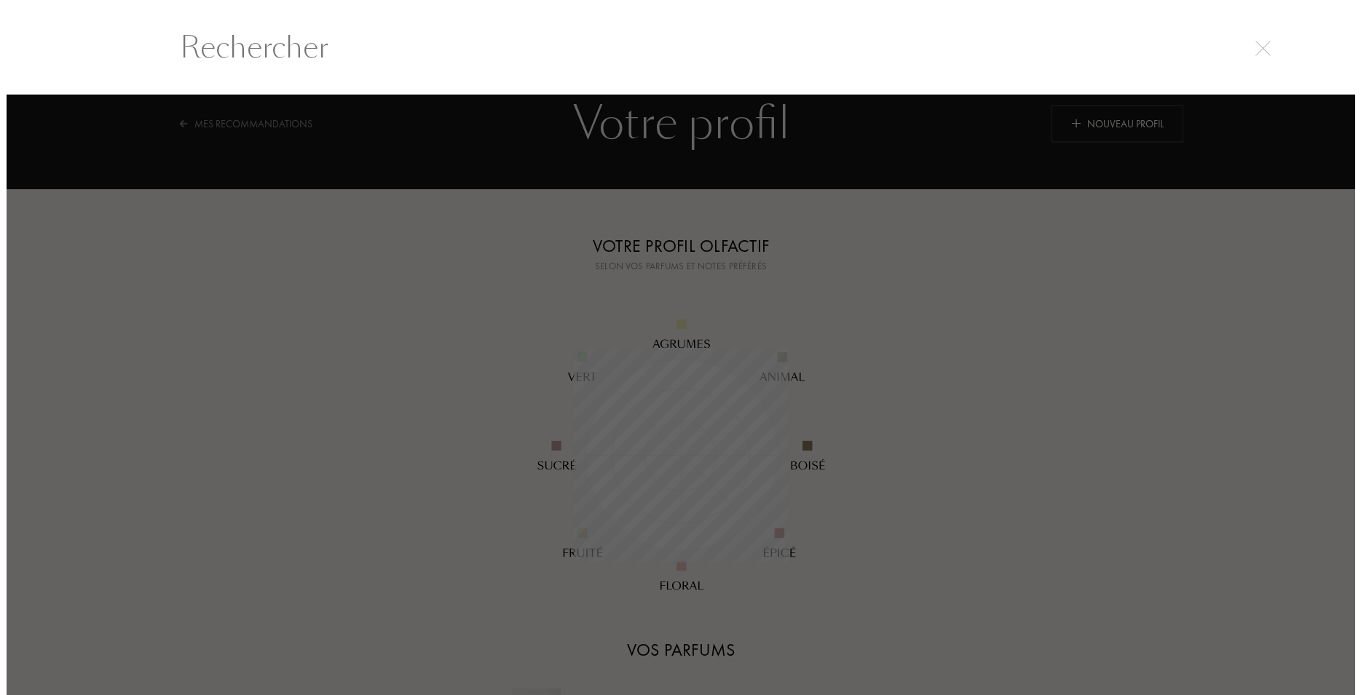
scroll to position [1, 0]
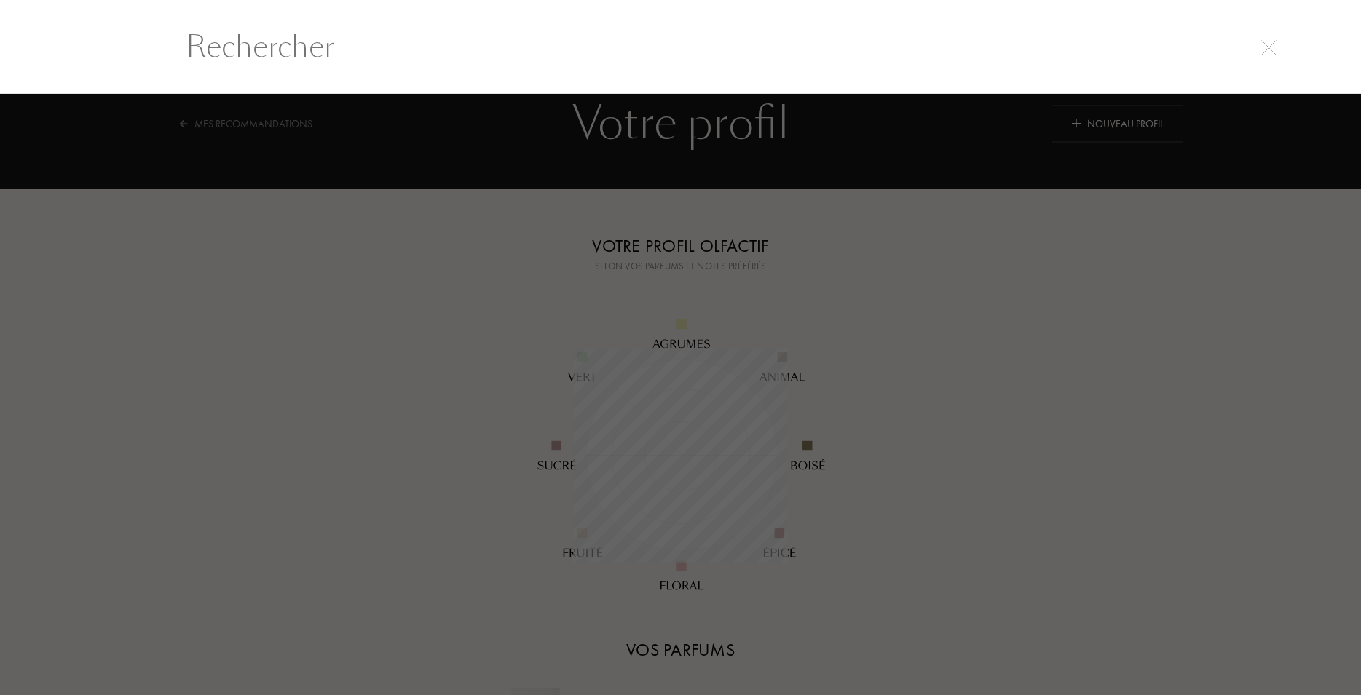
click at [982, 50] on input "text" at bounding box center [681, 47] width 1049 height 44
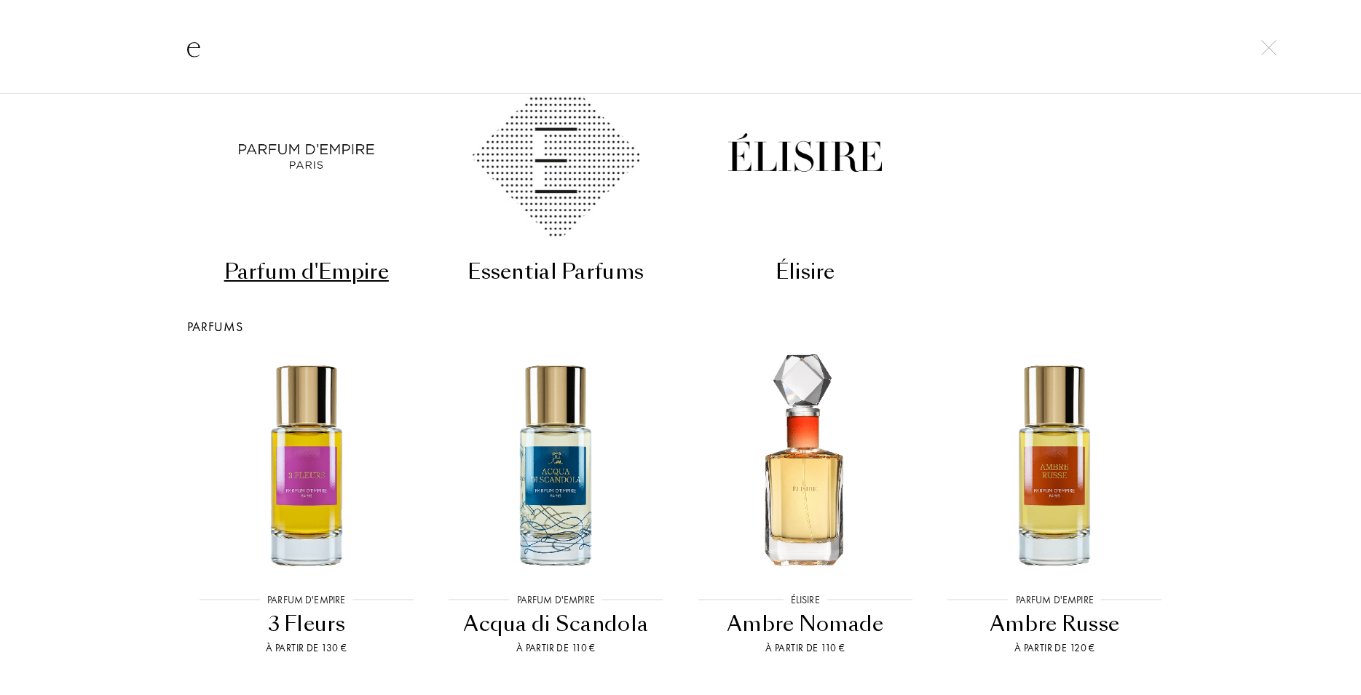
scroll to position [0, 0]
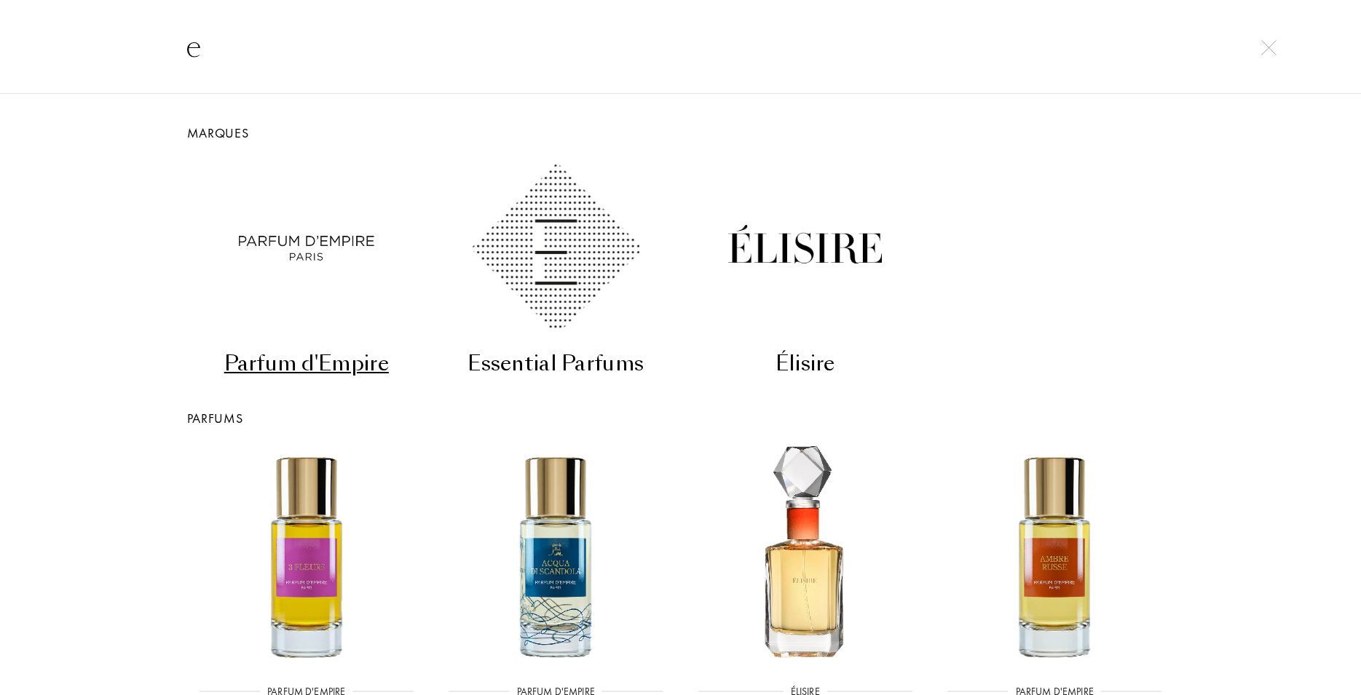
drag, startPoint x: 359, startPoint y: 51, endPoint x: 168, endPoint y: 52, distance: 190.8
click at [168, 52] on input "e" at bounding box center [681, 47] width 1049 height 44
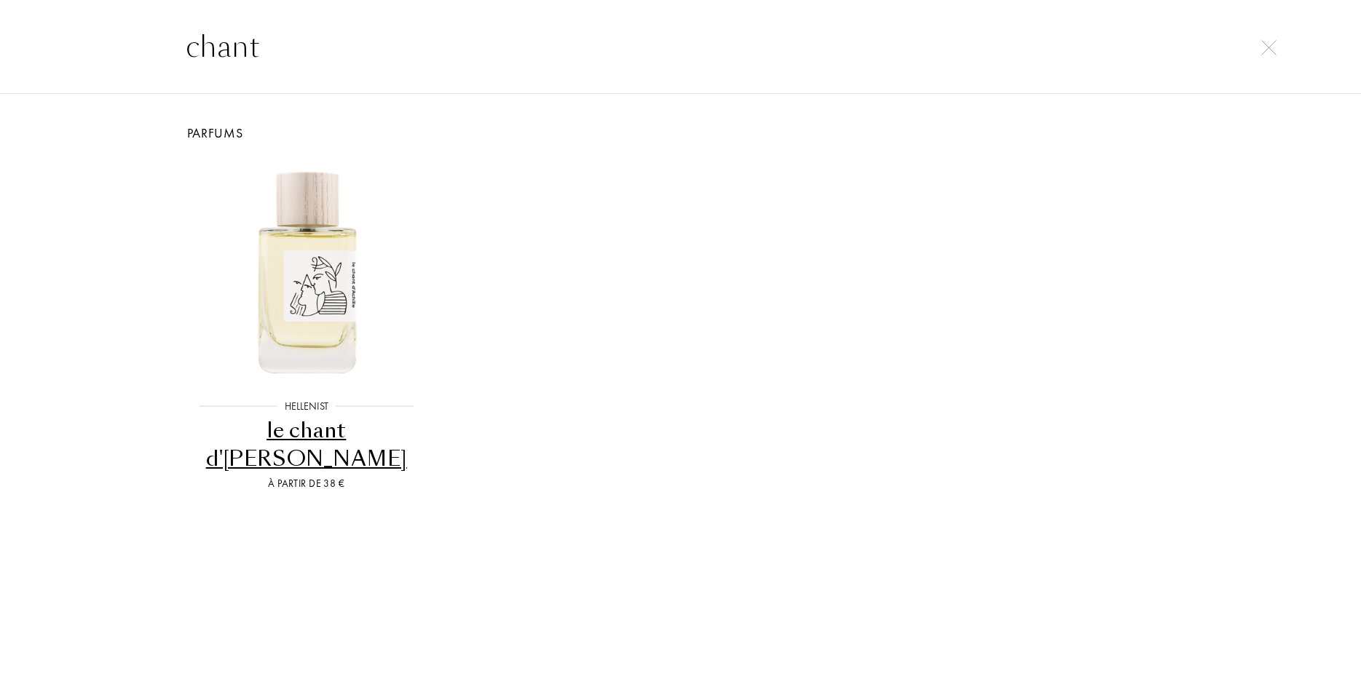
type input "chant"
